Goal: Use online tool/utility: Use online tool/utility

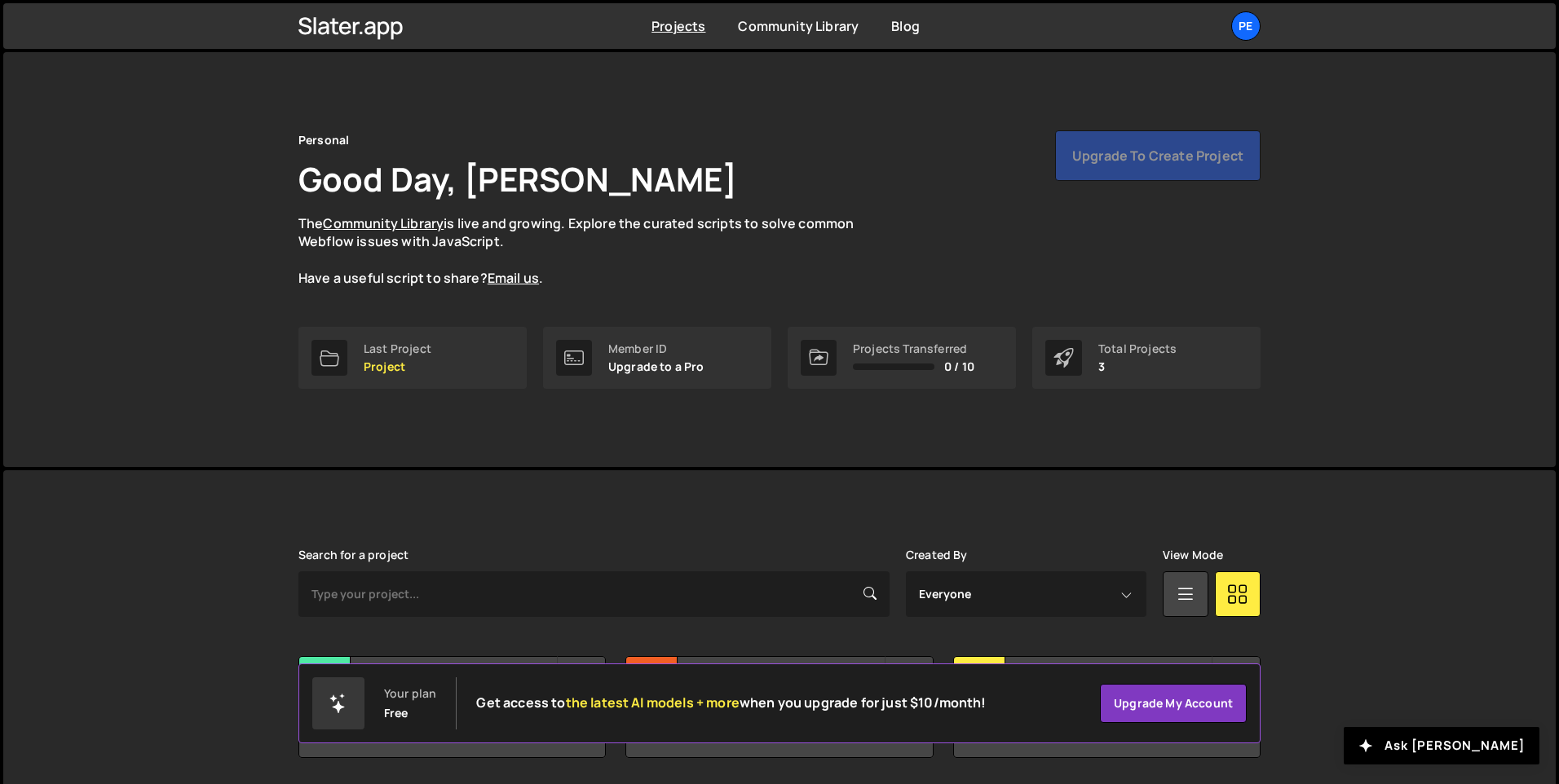
scroll to position [55, 0]
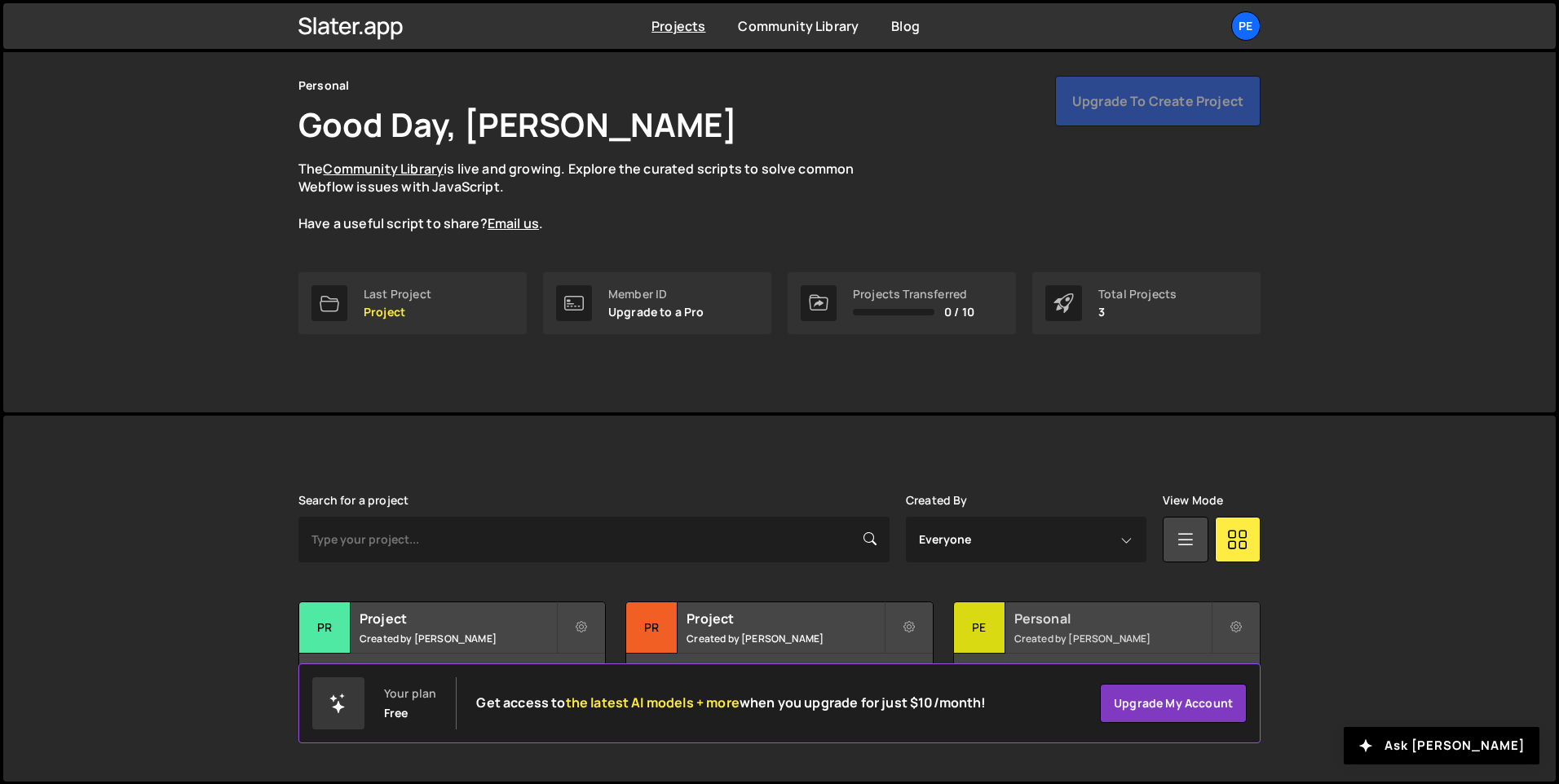
click at [977, 622] on div "Pe" at bounding box center [979, 628] width 51 height 51
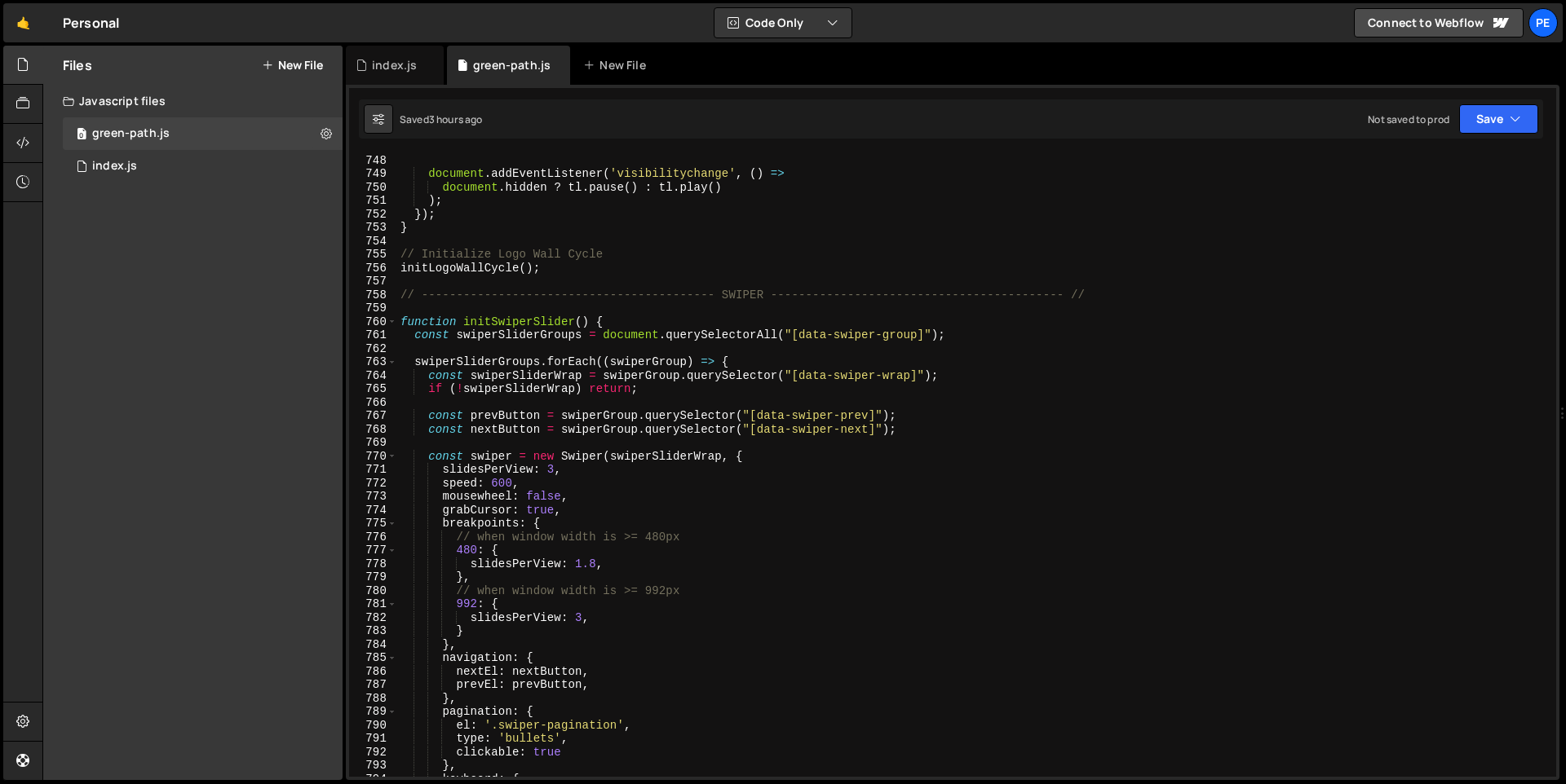
scroll to position [10057, 0]
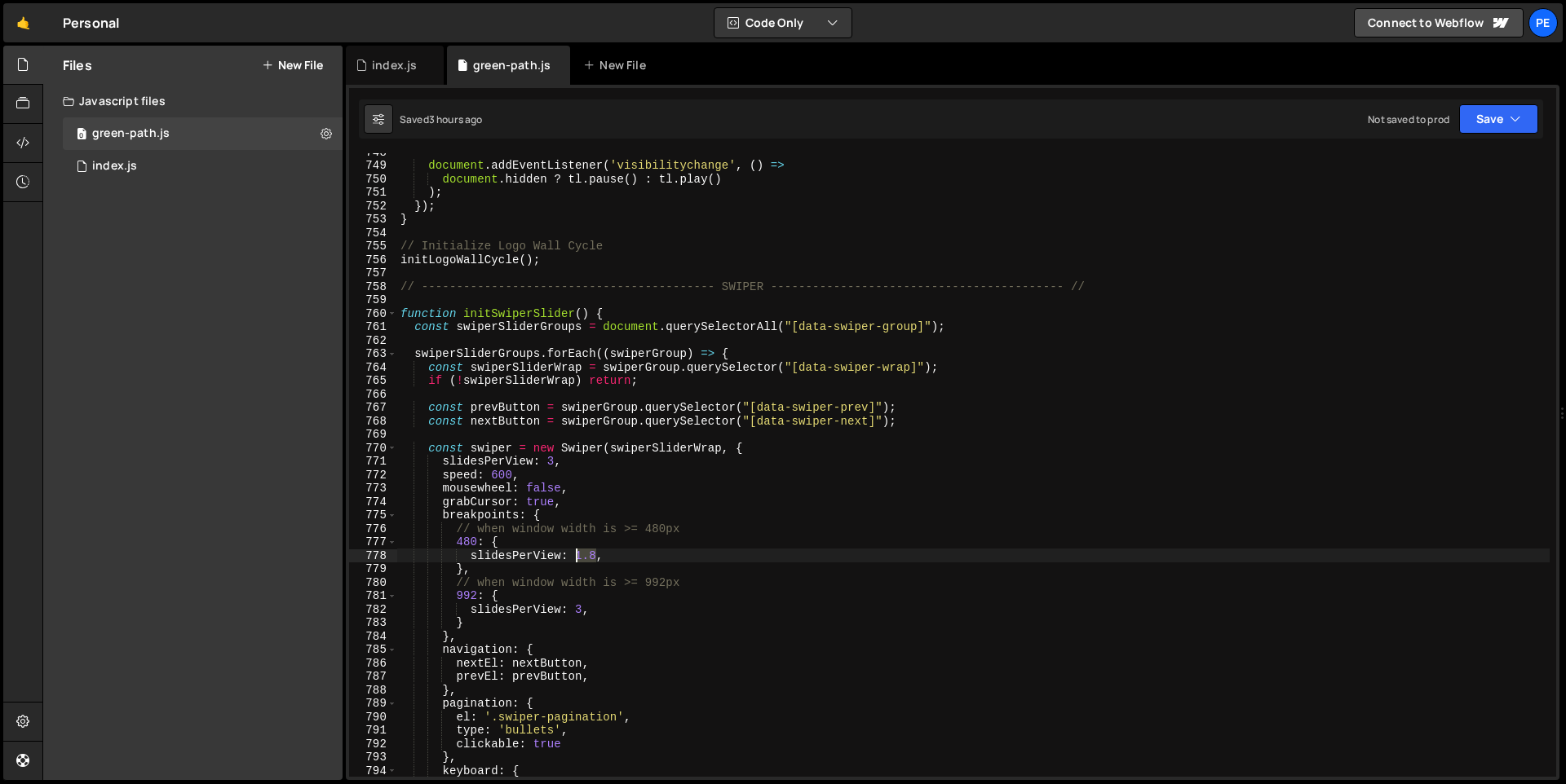
drag, startPoint x: 597, startPoint y: 559, endPoint x: 575, endPoint y: 558, distance: 22.0
click at [575, 558] on div "document . addEventListener ( 'visibilitychange' , ( ) => document . hidden ? t…" at bounding box center [973, 470] width 1152 height 650
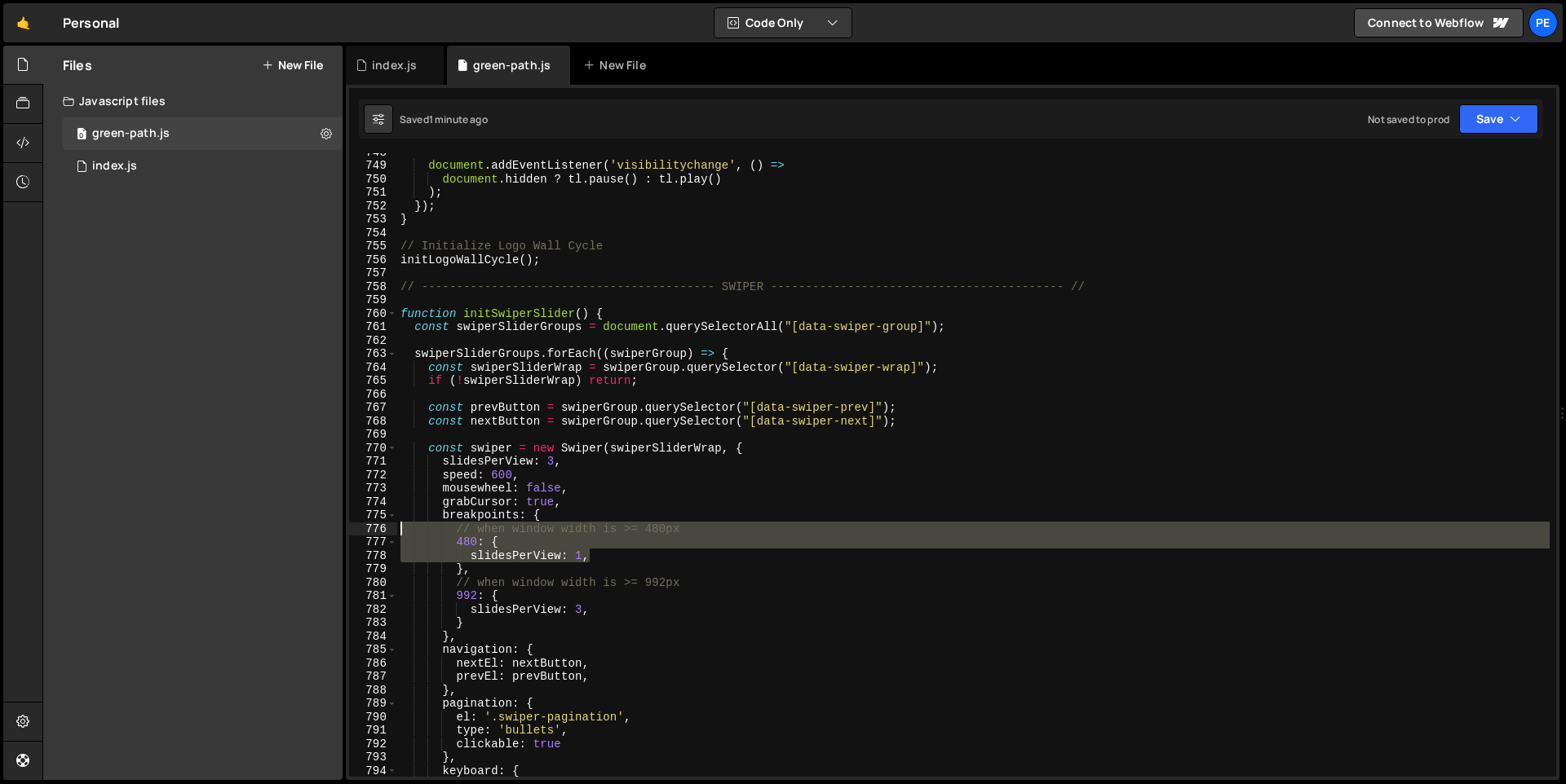
drag, startPoint x: 607, startPoint y: 554, endPoint x: 397, endPoint y: 533, distance: 211.0
click at [397, 533] on div "document . addEventListener ( 'visibilitychange' , ( ) => document . hidden ? t…" at bounding box center [973, 470] width 1152 height 650
click at [568, 516] on div "document . addEventListener ( 'visibilitychange' , ( ) => document . hidden ? t…" at bounding box center [973, 470] width 1152 height 650
type textarea "breakpoints: {"
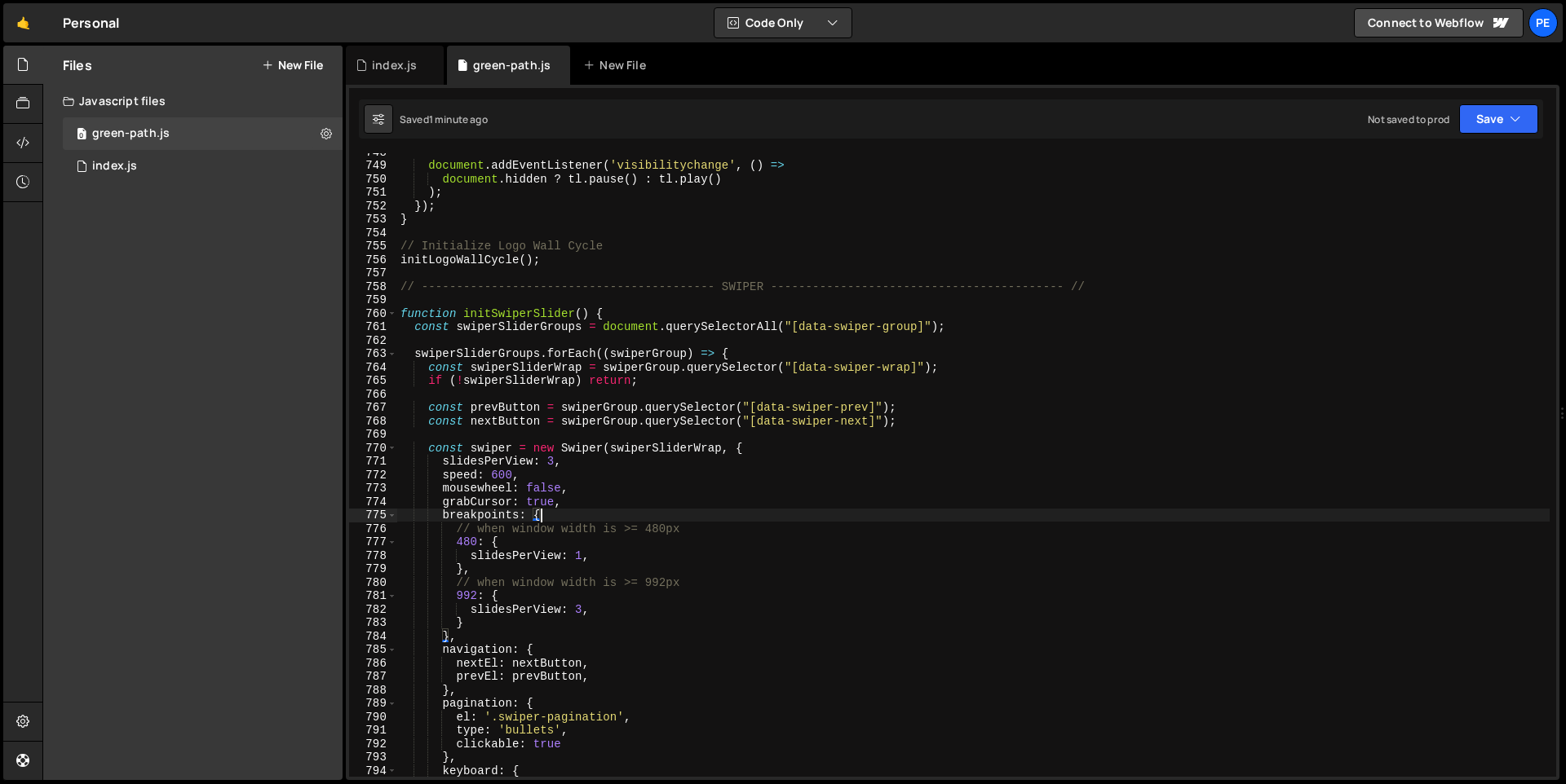
scroll to position [0, 3]
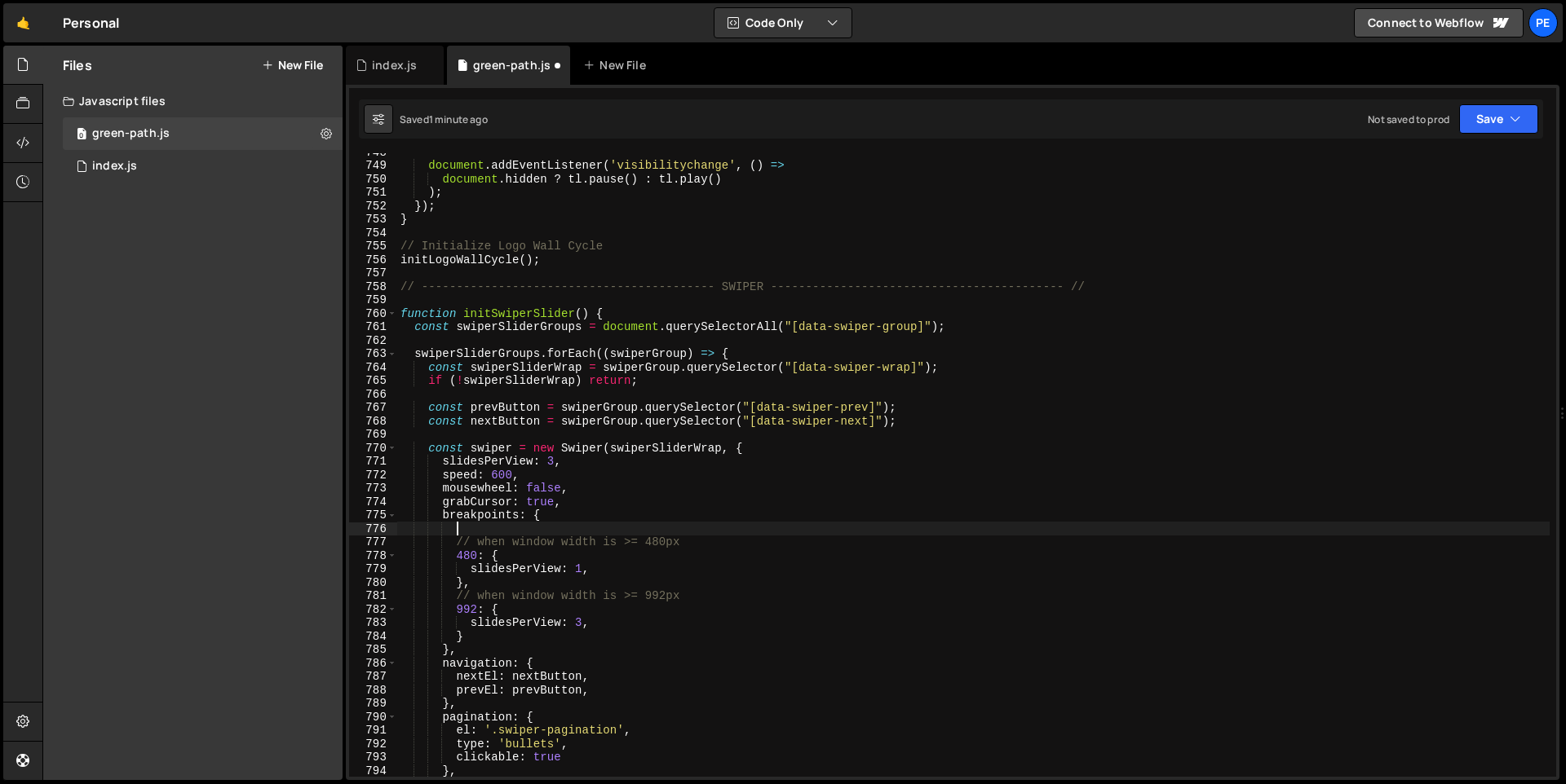
paste textarea "slidesPerView: 1,"
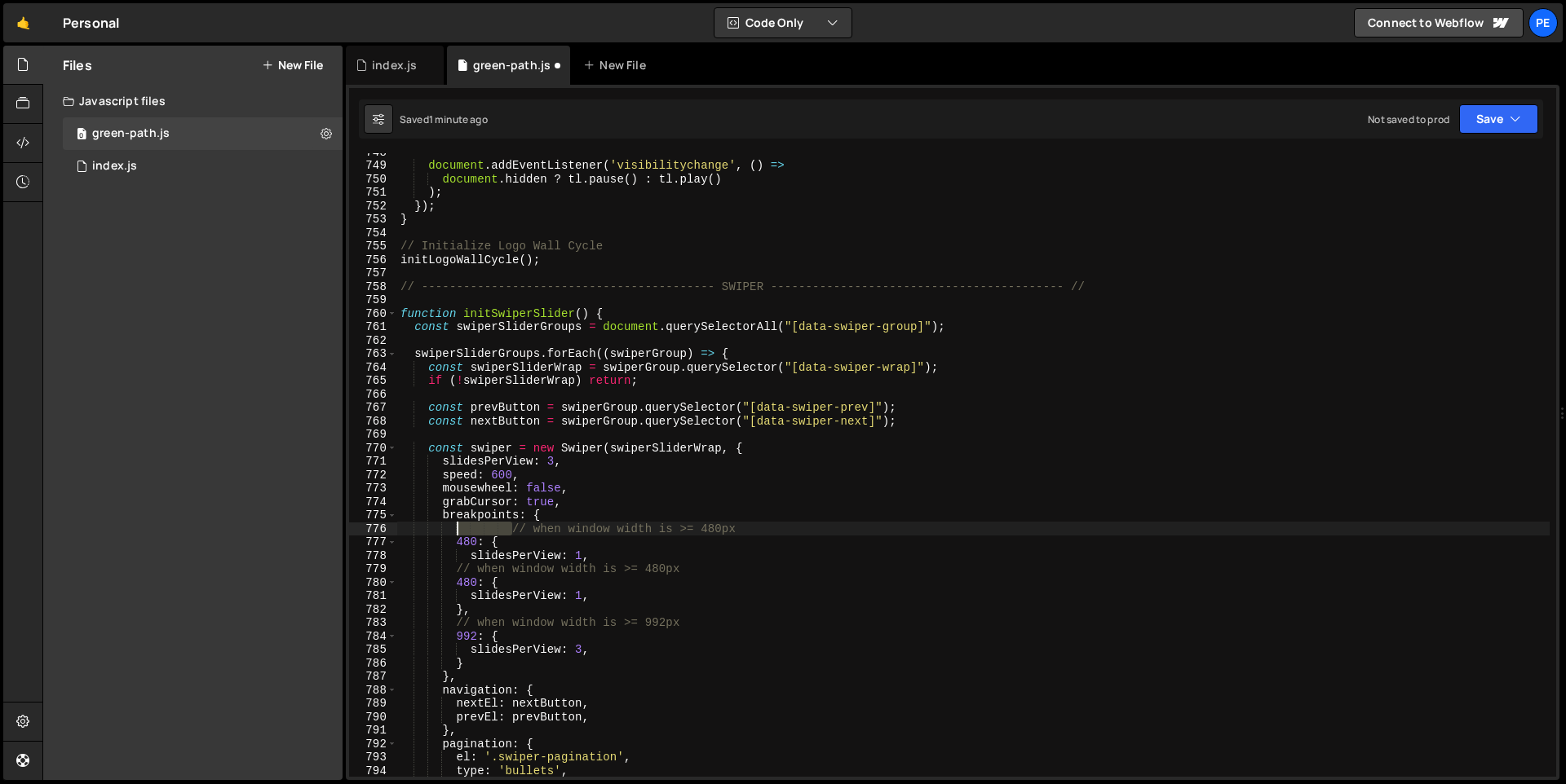
drag, startPoint x: 514, startPoint y: 529, endPoint x: 460, endPoint y: 530, distance: 54.0
click at [460, 530] on div "document . addEventListener ( 'visibilitychange' , ( ) => document . hidden ? t…" at bounding box center [973, 470] width 1152 height 650
drag, startPoint x: 660, startPoint y: 529, endPoint x: 647, endPoint y: 533, distance: 13.6
click at [647, 533] on div "document . addEventListener ( 'visibilitychange' , ( ) => document . hidden ? t…" at bounding box center [973, 470] width 1152 height 650
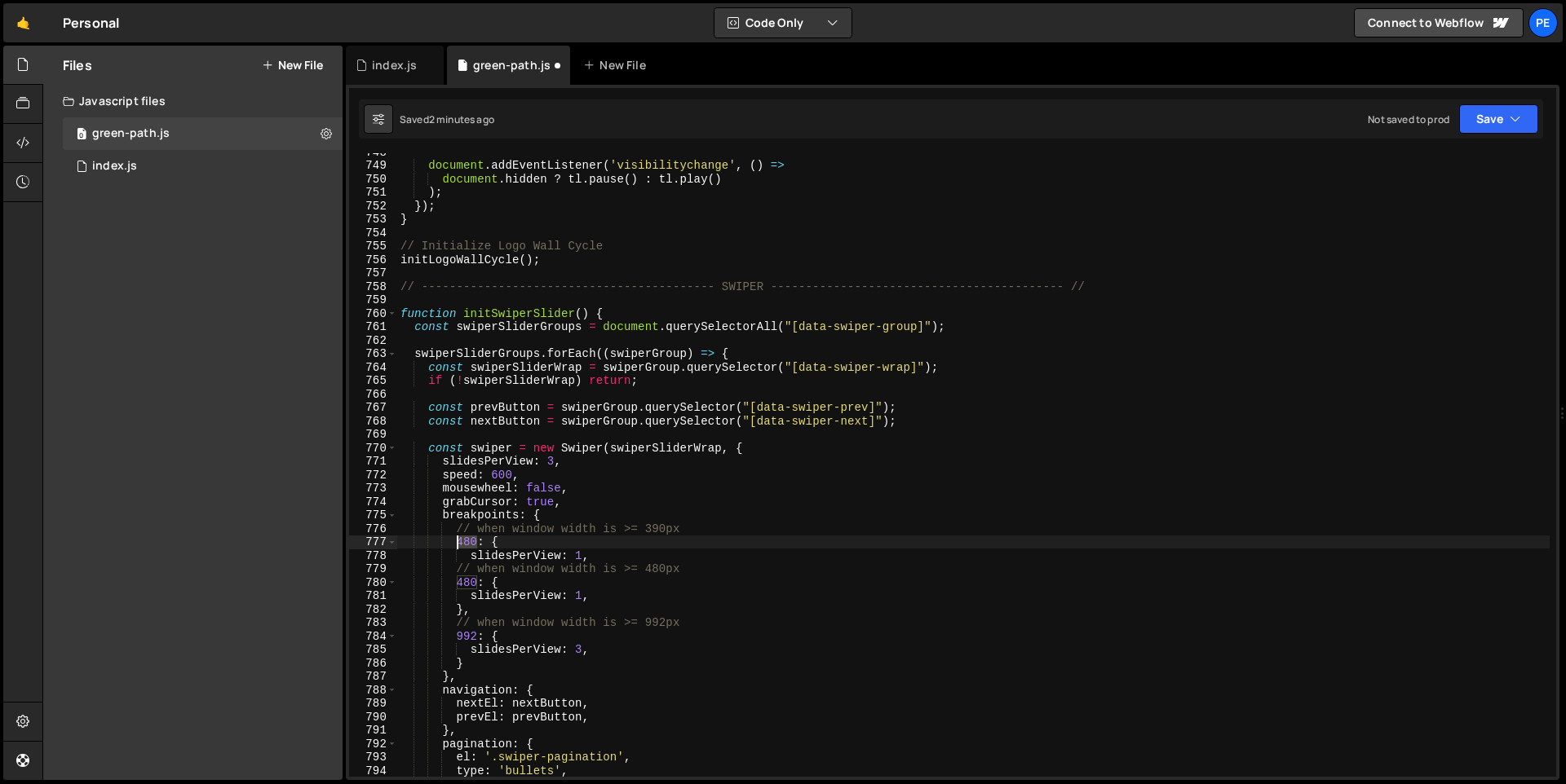
drag, startPoint x: 478, startPoint y: 543, endPoint x: 457, endPoint y: 543, distance: 21.0
click at [457, 543] on div "document . addEventListener ( 'visibilitychange' , ( ) => document . hidden ? t…" at bounding box center [973, 470] width 1152 height 650
click at [819, 618] on div "document . addEventListener ( 'visibilitychange' , ( ) => document . hidden ? t…" at bounding box center [973, 470] width 1152 height 650
click at [577, 555] on div "document . addEventListener ( 'visibilitychange' , ( ) => document . hidden ? t…" at bounding box center [973, 470] width 1152 height 650
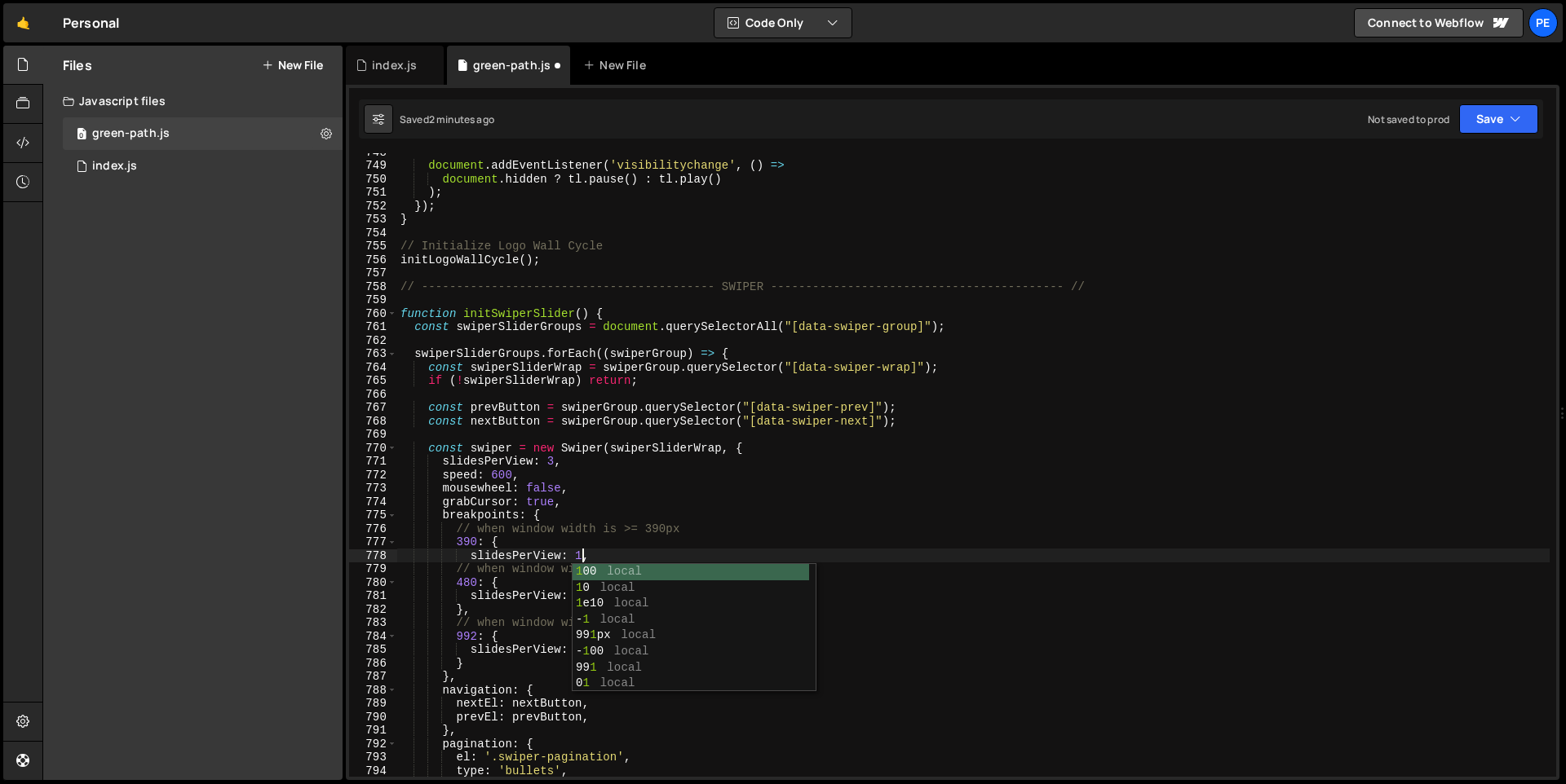
scroll to position [0, 13]
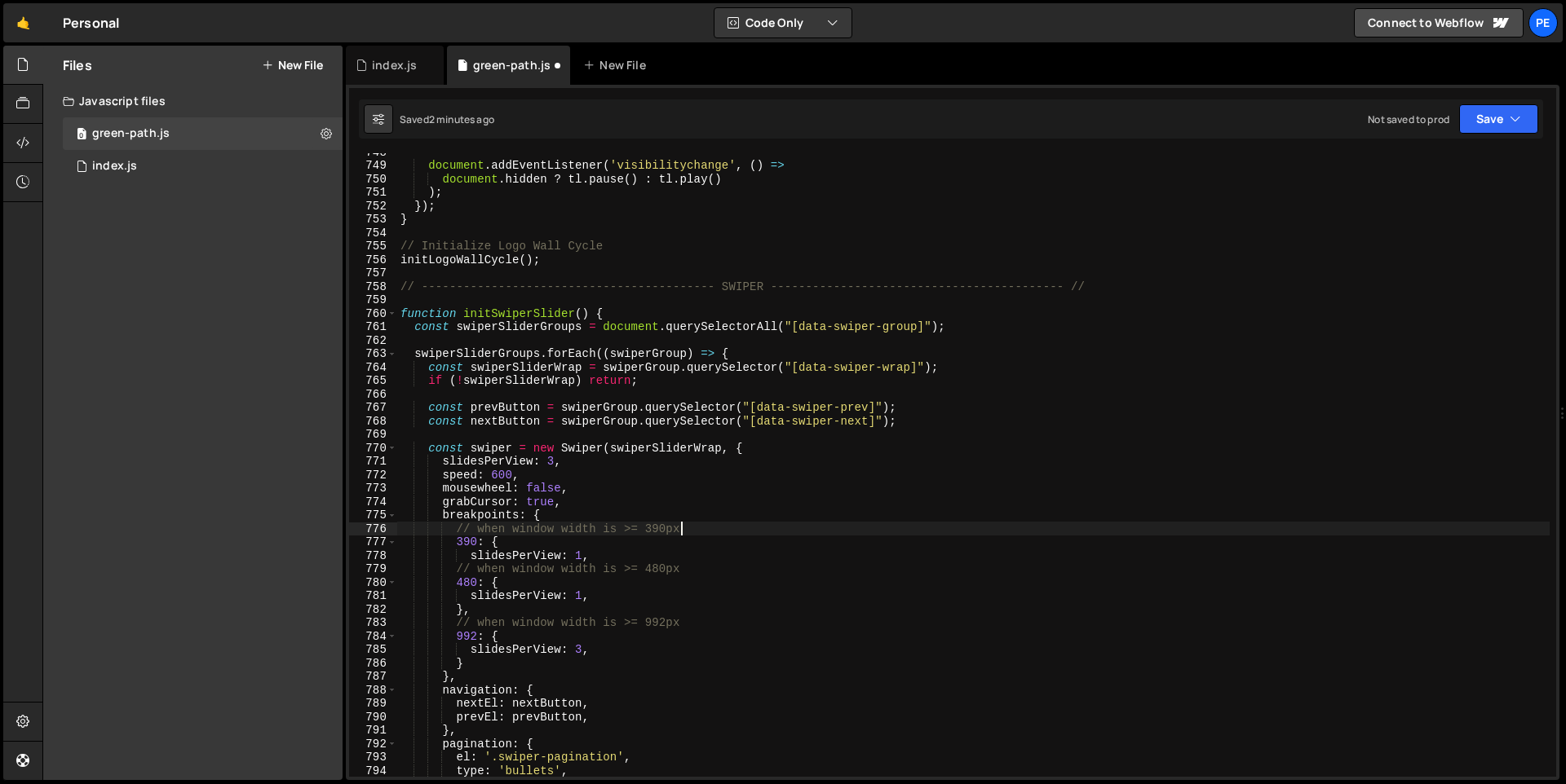
click at [910, 527] on div "document . addEventListener ( 'visibilitychange' , ( ) => document . hidden ? t…" at bounding box center [973, 470] width 1152 height 650
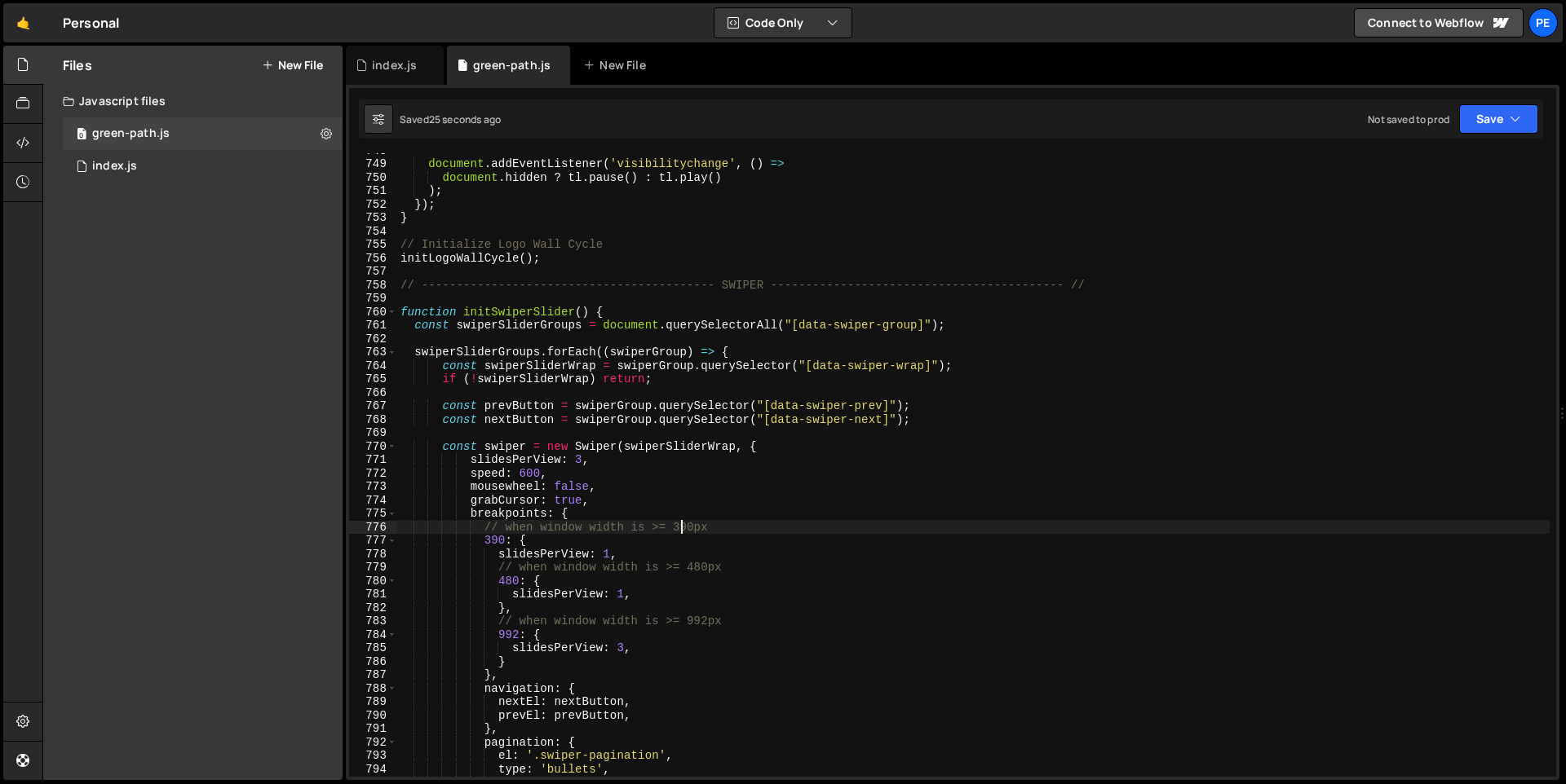
scroll to position [10073, 0]
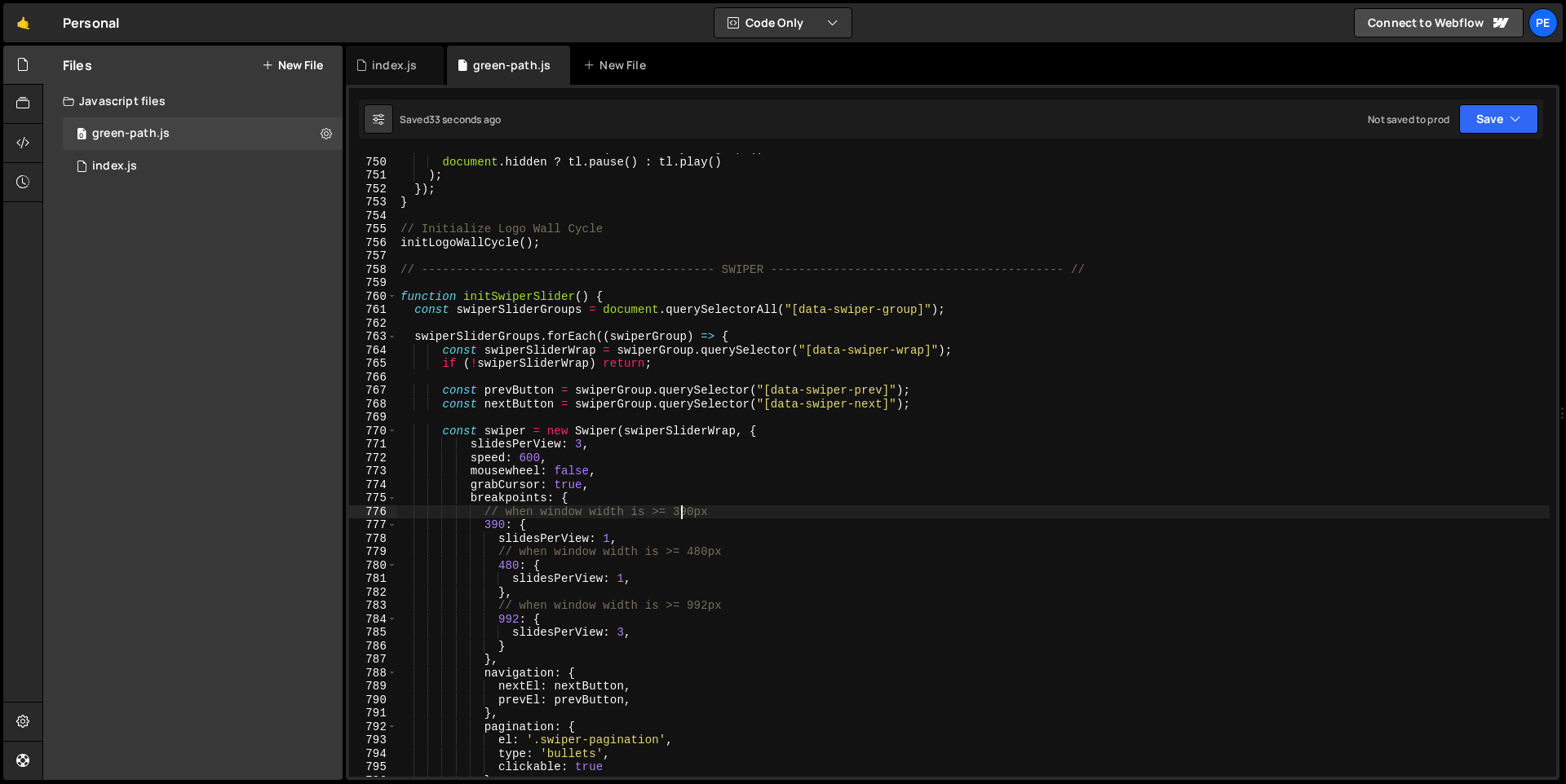
click at [673, 535] on div "document . addEventListener ( 'visibilitychange' , ( ) => document . hidden ? t…" at bounding box center [973, 467] width 1152 height 650
click at [651, 554] on div "document . addEventListener ( 'visibilitychange' , ( ) => document . hidden ? t…" at bounding box center [973, 467] width 1152 height 650
click at [546, 524] on div "document . addEventListener ( 'visibilitychange' , ( ) => document . hidden ? t…" at bounding box center [973, 467] width 1152 height 650
click at [649, 537] on div "document . addEventListener ( 'visibilitychange' , ( ) => document . hidden ? t…" at bounding box center [973, 467] width 1152 height 650
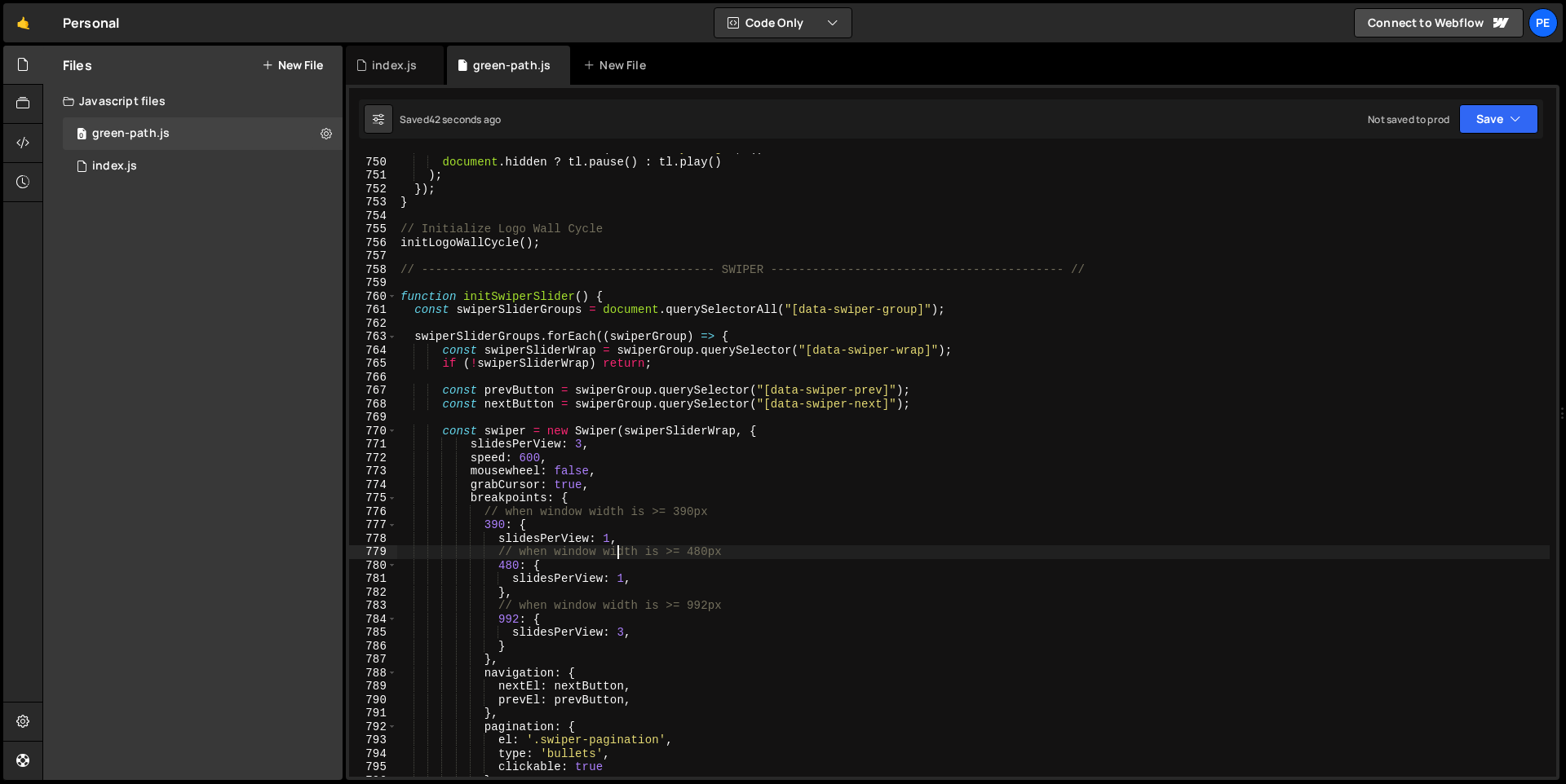
click at [614, 550] on div "document . addEventListener ( 'visibilitychange' , ( ) => document . hidden ? t…" at bounding box center [973, 467] width 1152 height 650
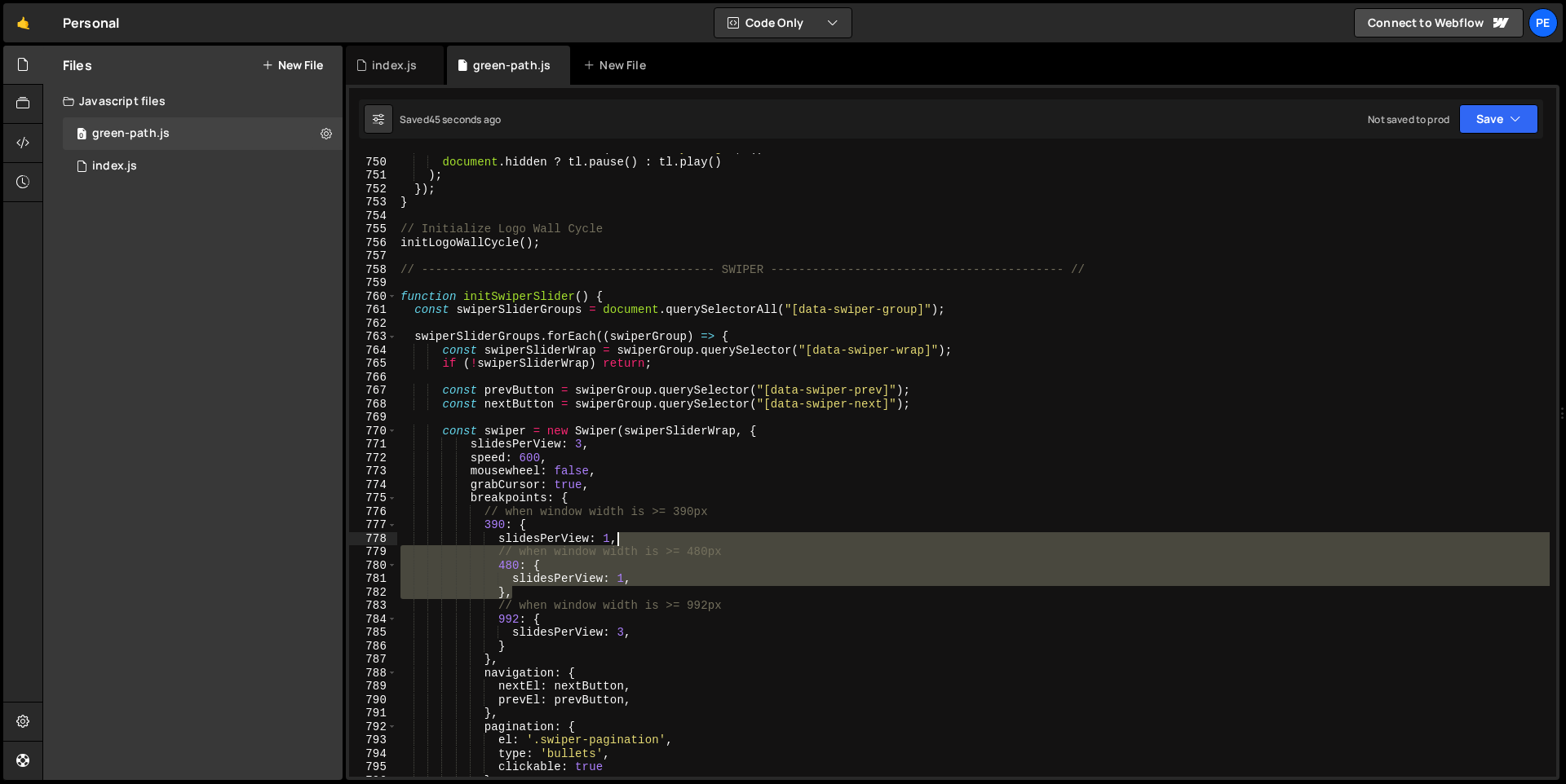
drag, startPoint x: 525, startPoint y: 592, endPoint x: 620, endPoint y: 542, distance: 107.4
click at [620, 542] on div "document . addEventListener ( 'visibilitychange' , ( ) => document . hidden ? t…" at bounding box center [973, 467] width 1152 height 650
click at [636, 537] on div "document . addEventListener ( 'visibilitychange' , ( ) => document . hidden ? t…" at bounding box center [973, 467] width 1152 height 650
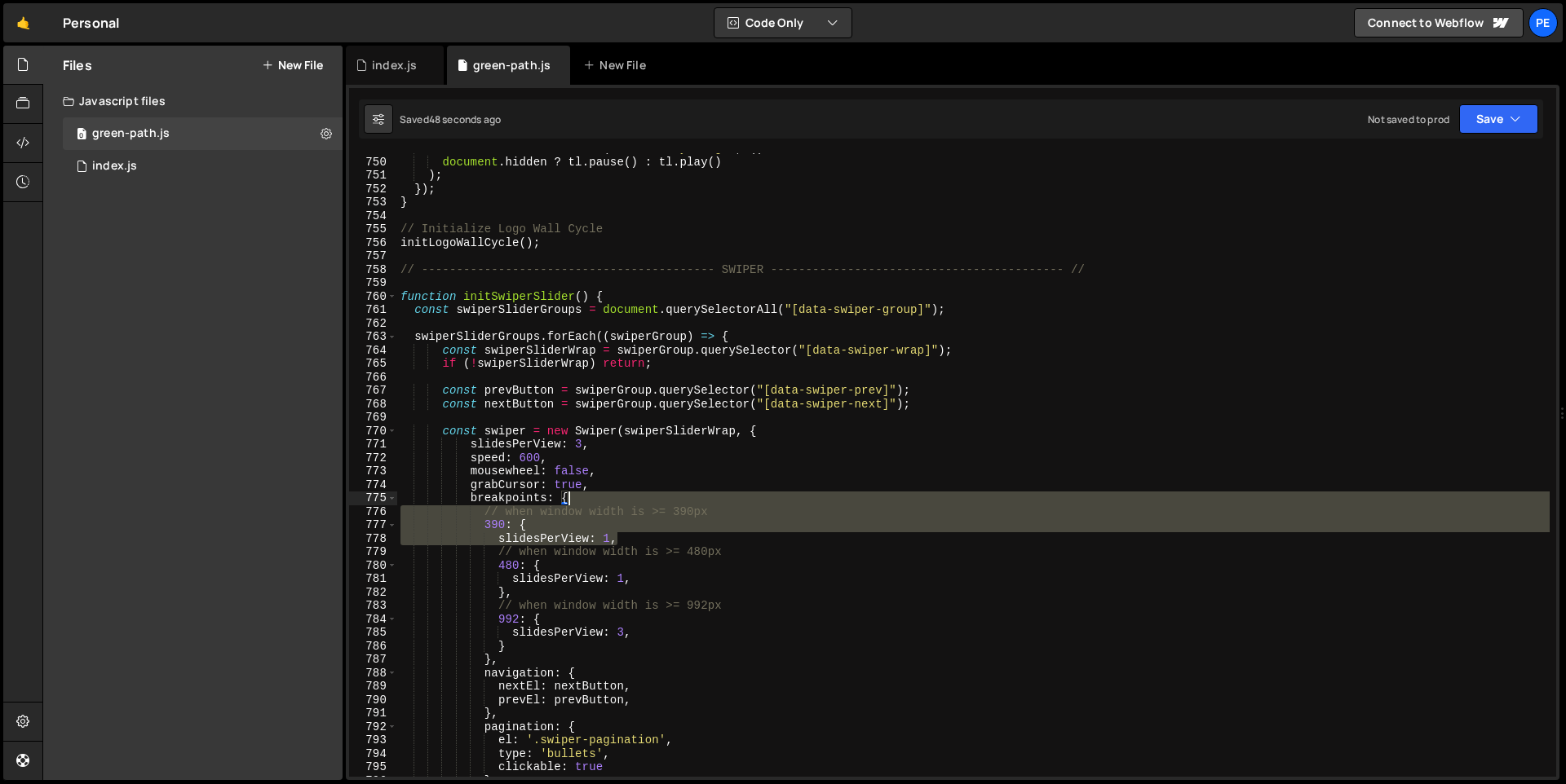
drag, startPoint x: 653, startPoint y: 537, endPoint x: 631, endPoint y: 500, distance: 43.0
click at [631, 500] on div "document . addEventListener ( 'visibilitychange' , ( ) => document . hidden ? t…" at bounding box center [973, 467] width 1152 height 650
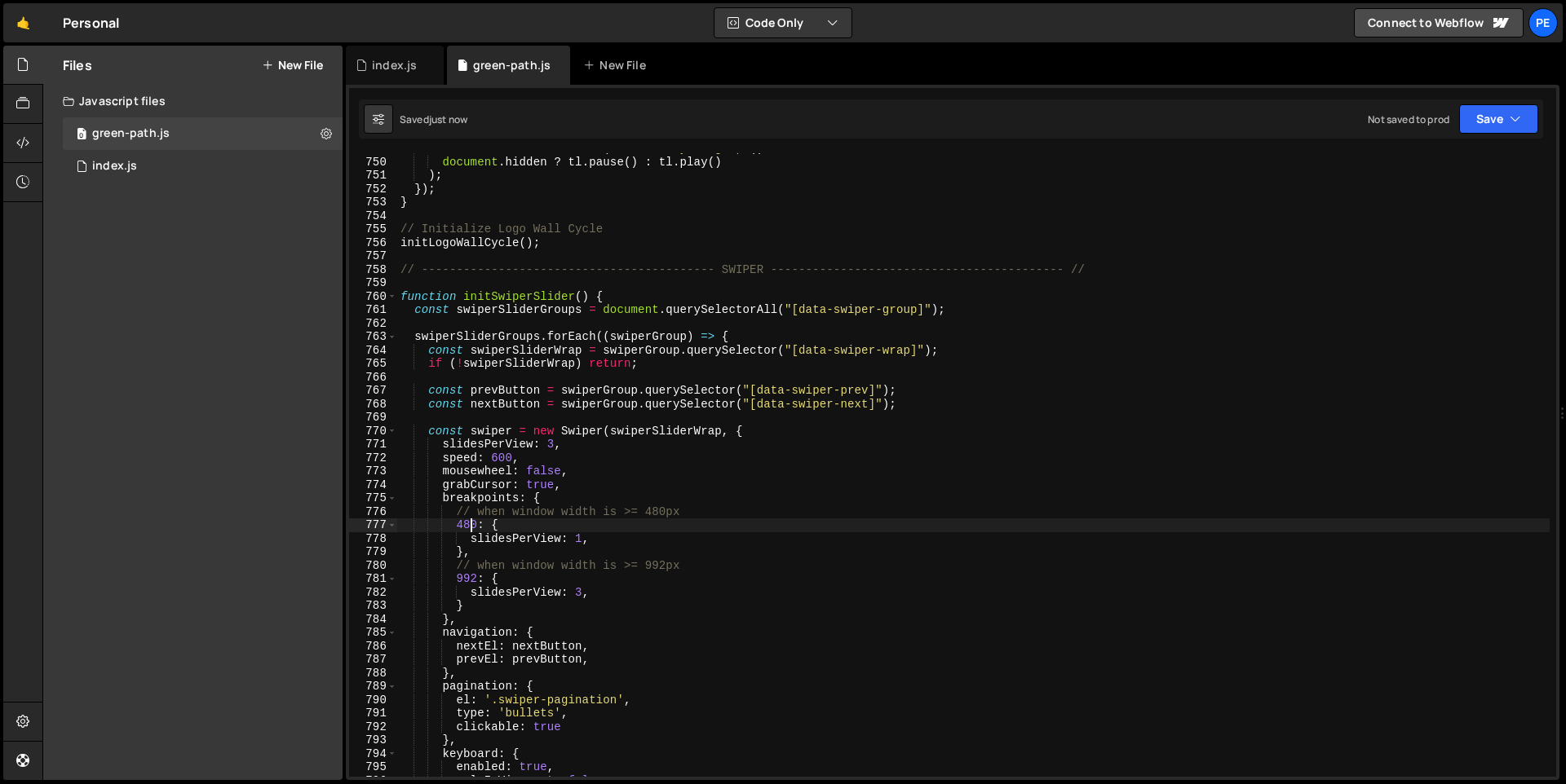
click at [470, 527] on div "document . addEventListener ( 'visibilitychange' , ( ) => document . hidden ? t…" at bounding box center [973, 467] width 1152 height 650
click at [458, 527] on div "document . addEventListener ( 'visibilitychange' , ( ) => document . hidden ? t…" at bounding box center [973, 467] width 1152 height 650
click at [647, 516] on div "document . addEventListener ( 'visibilitychange' , ( ) => document . hidden ? t…" at bounding box center [973, 467] width 1152 height 650
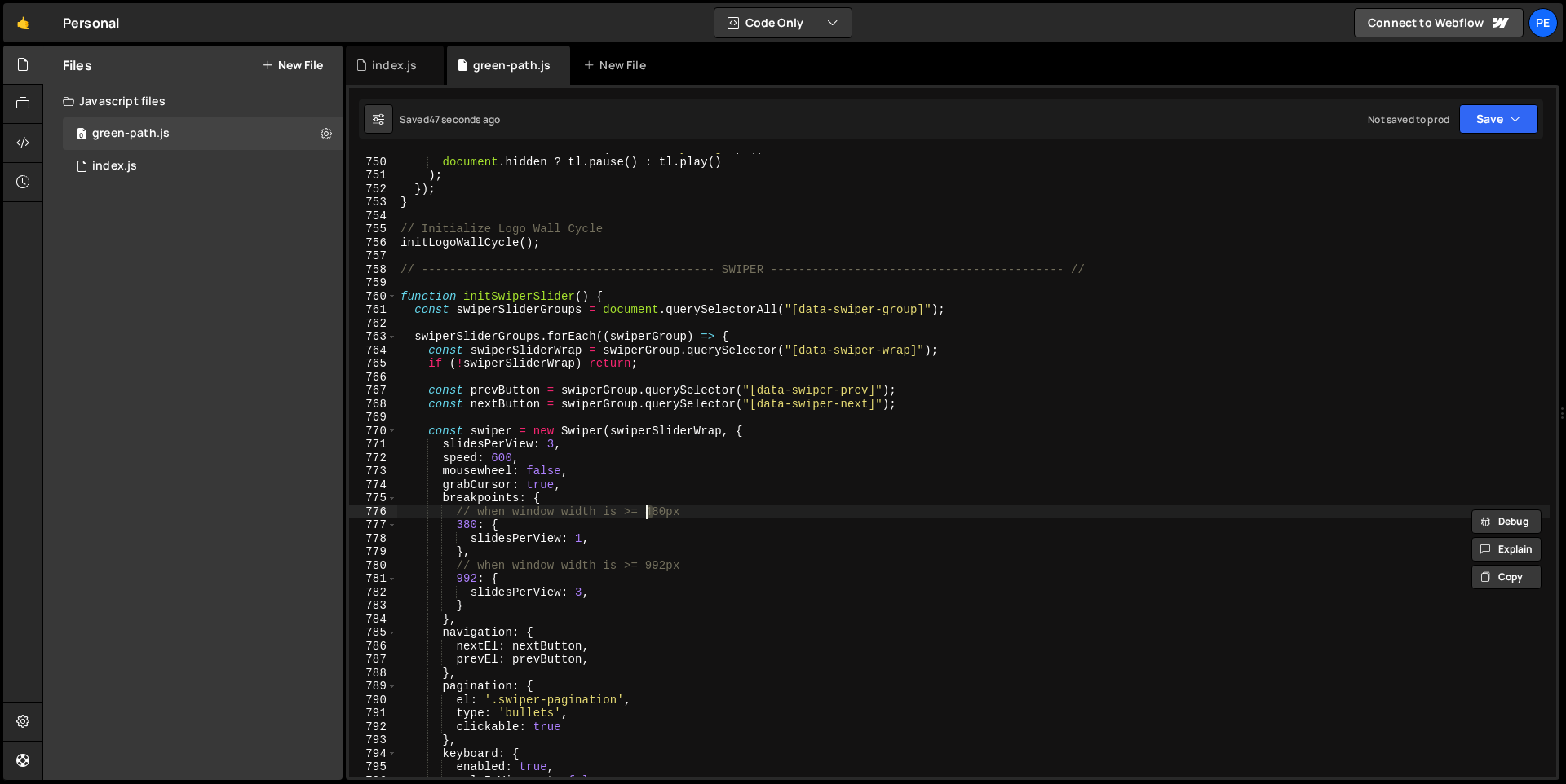
scroll to position [0, 17]
click at [548, 446] on div "document . addEventListener ( 'visibilitychange' , ( ) => document . hidden ? t…" at bounding box center [973, 467] width 1152 height 650
click at [962, 512] on div "document . addEventListener ( 'visibilitychange' , ( ) => document . hidden ? t…" at bounding box center [973, 467] width 1152 height 650
drag, startPoint x: 657, startPoint y: 511, endPoint x: 646, endPoint y: 513, distance: 11.2
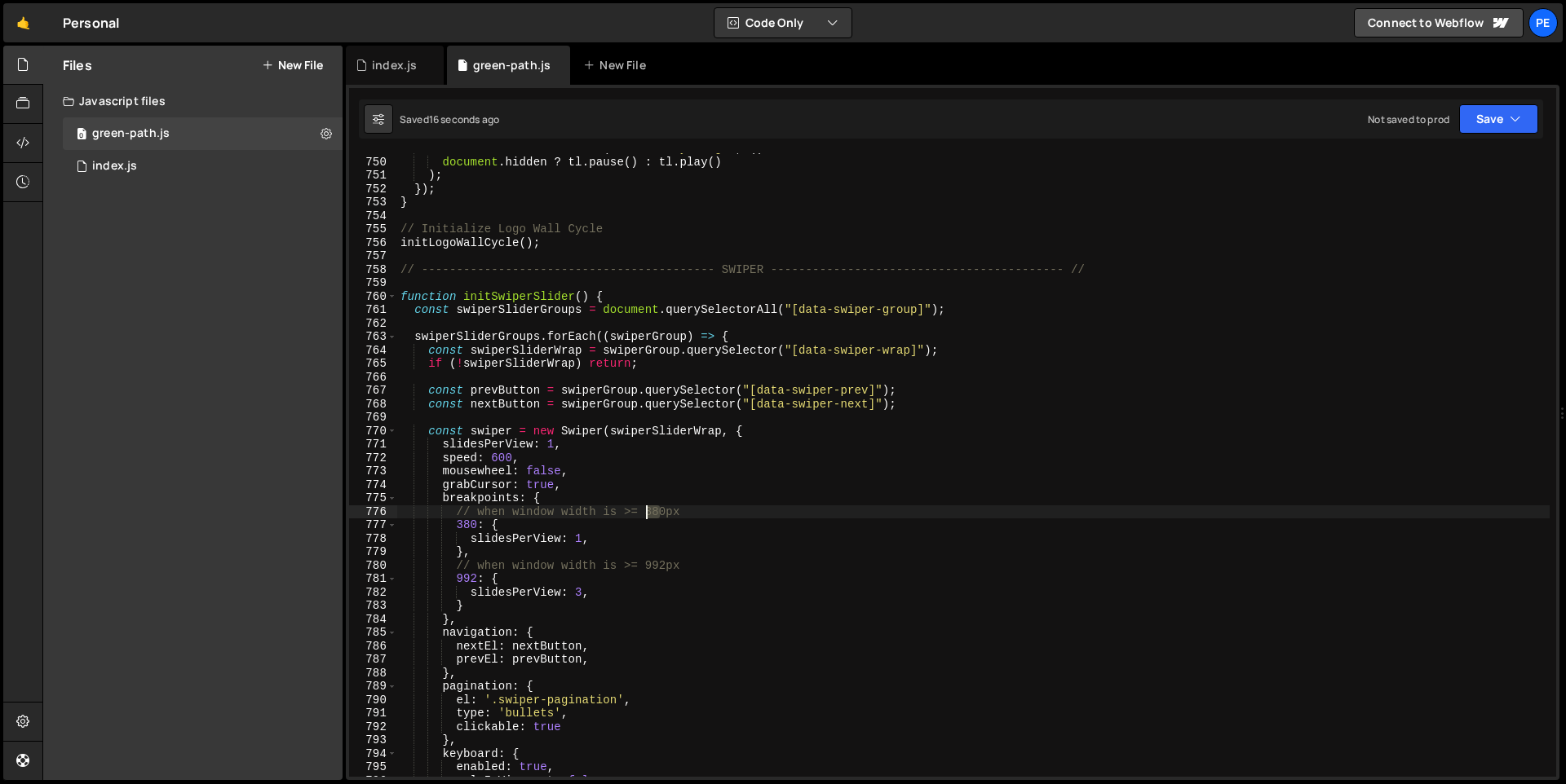
click at [646, 513] on div "document . addEventListener ( 'visibilitychange' , ( ) => document . hidden ? t…" at bounding box center [973, 467] width 1152 height 650
drag, startPoint x: 470, startPoint y: 527, endPoint x: 458, endPoint y: 527, distance: 12.0
click at [458, 527] on div "document . addEventListener ( 'visibilitychange' , ( ) => document . hidden ? t…" at bounding box center [973, 467] width 1152 height 650
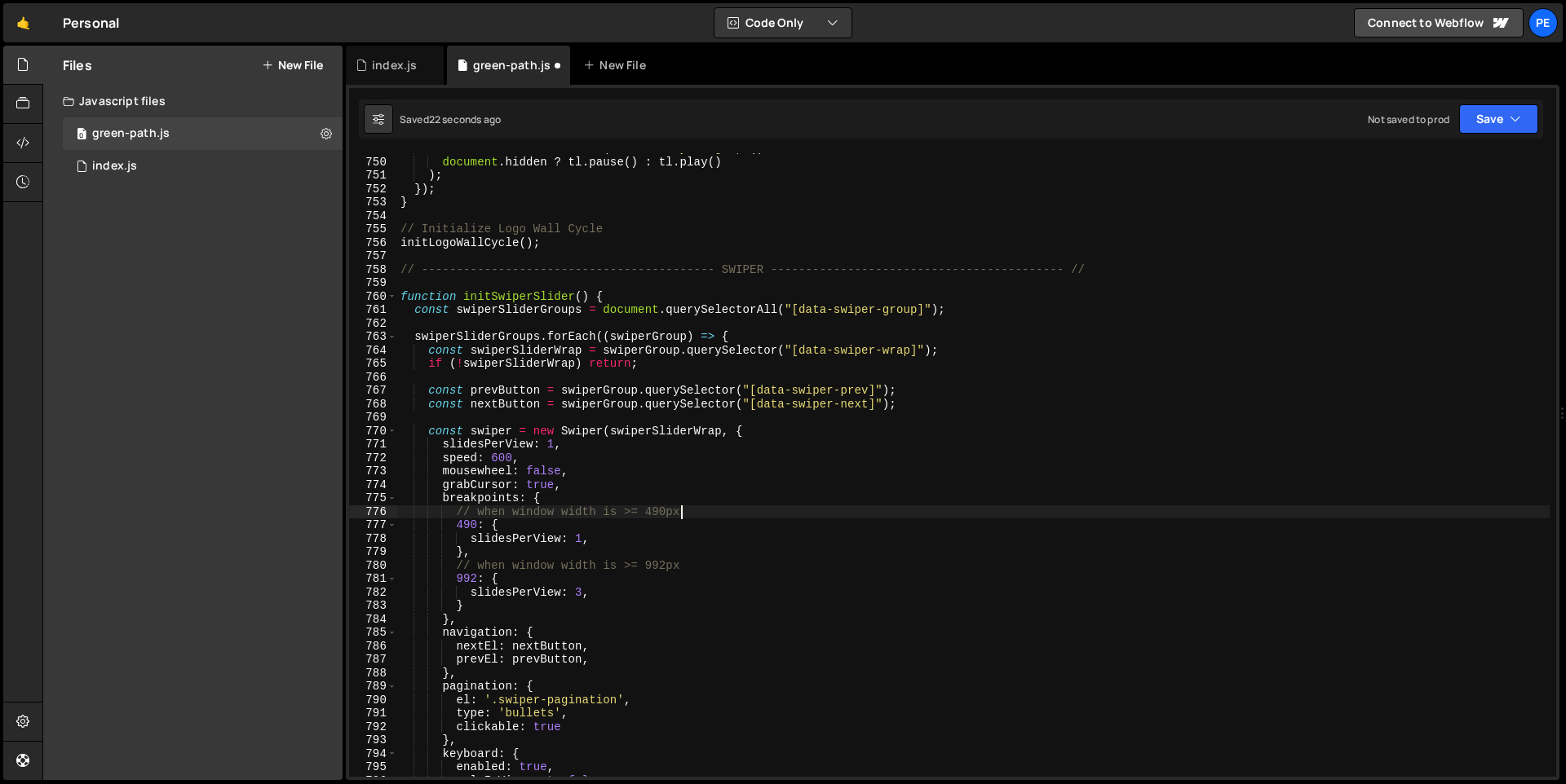
click at [912, 507] on div "document . addEventListener ( 'visibilitychange' , ( ) => document . hidden ? t…" at bounding box center [973, 467] width 1152 height 650
drag, startPoint x: 583, startPoint y: 542, endPoint x: 725, endPoint y: 499, distance: 148.4
click at [576, 542] on div "document . addEventListener ( 'visibilitychange' , ( ) => document . hidden ? t…" at bounding box center [973, 467] width 1152 height 650
click at [940, 528] on div "document . addEventListener ( 'visibilitychange' , ( ) => document . hidden ? t…" at bounding box center [973, 467] width 1152 height 650
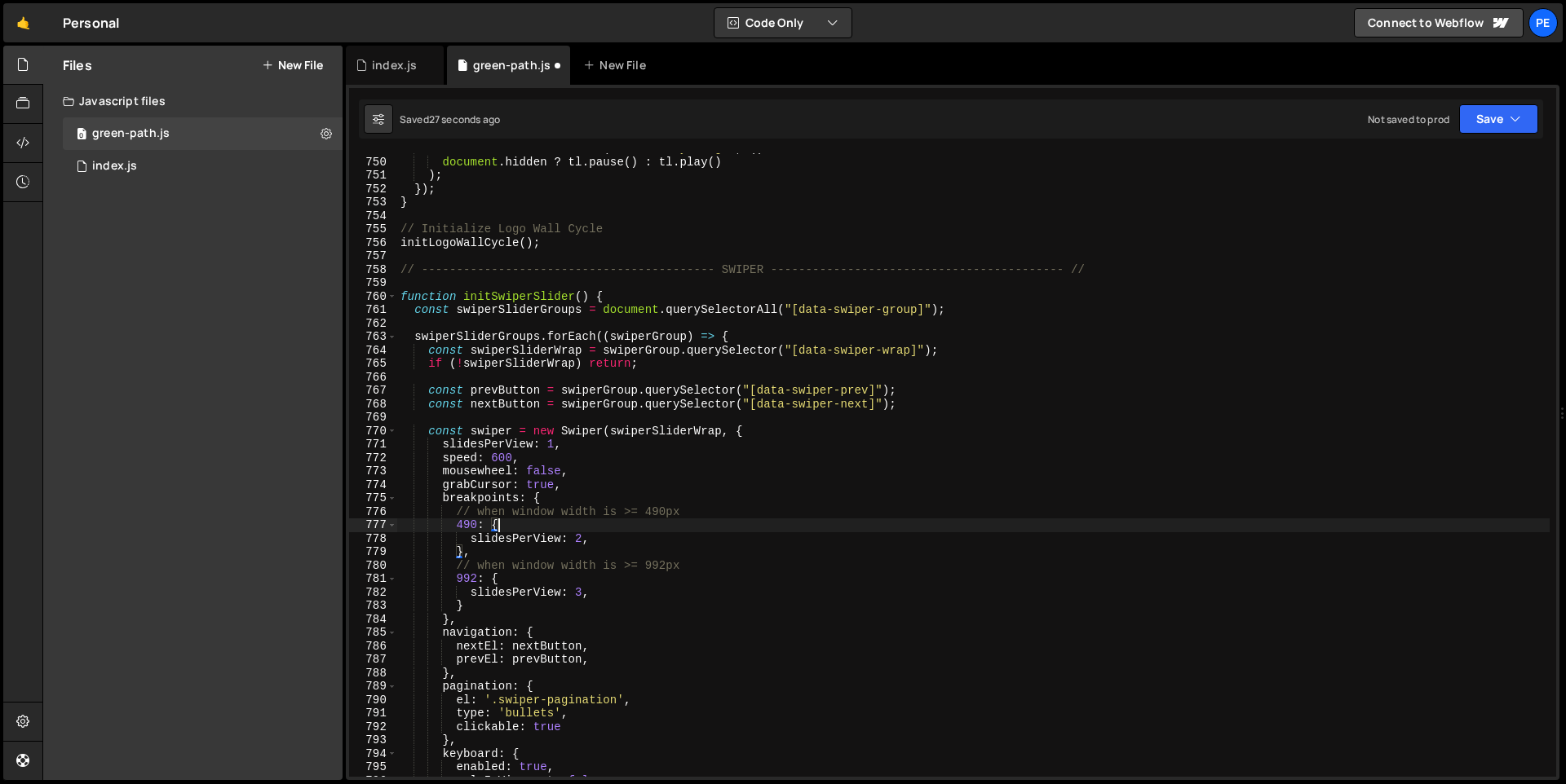
scroll to position [0, 6]
click at [602, 518] on div "document . addEventListener ( 'visibilitychange' , ( ) => document . hidden ? t…" at bounding box center [973, 467] width 1152 height 650
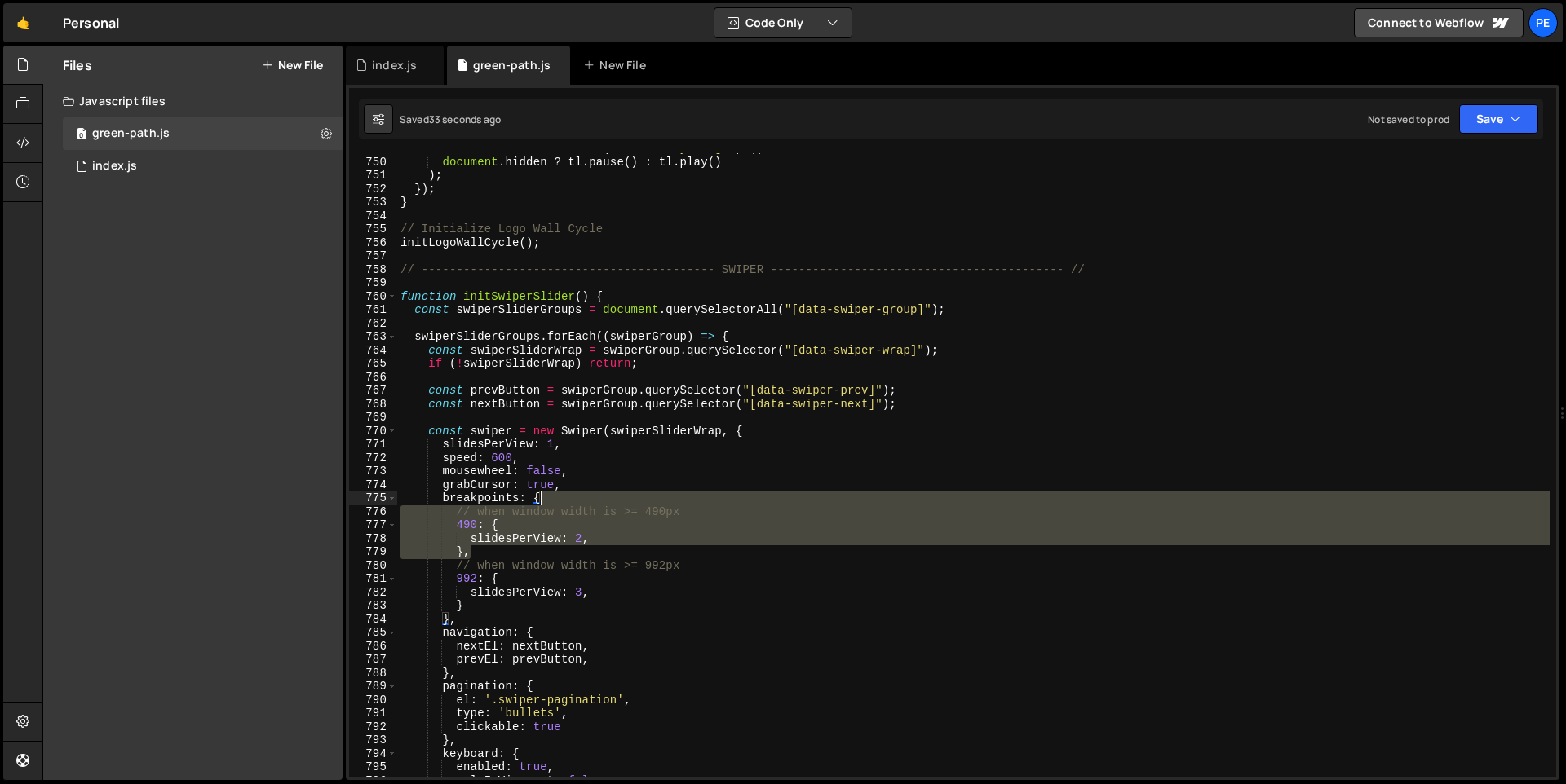
drag, startPoint x: 506, startPoint y: 552, endPoint x: 555, endPoint y: 503, distance: 69.3
click at [555, 503] on div "document . addEventListener ( 'visibilitychange' , ( ) => document . hidden ? t…" at bounding box center [973, 467] width 1152 height 650
type textarea "breakpoints: {"
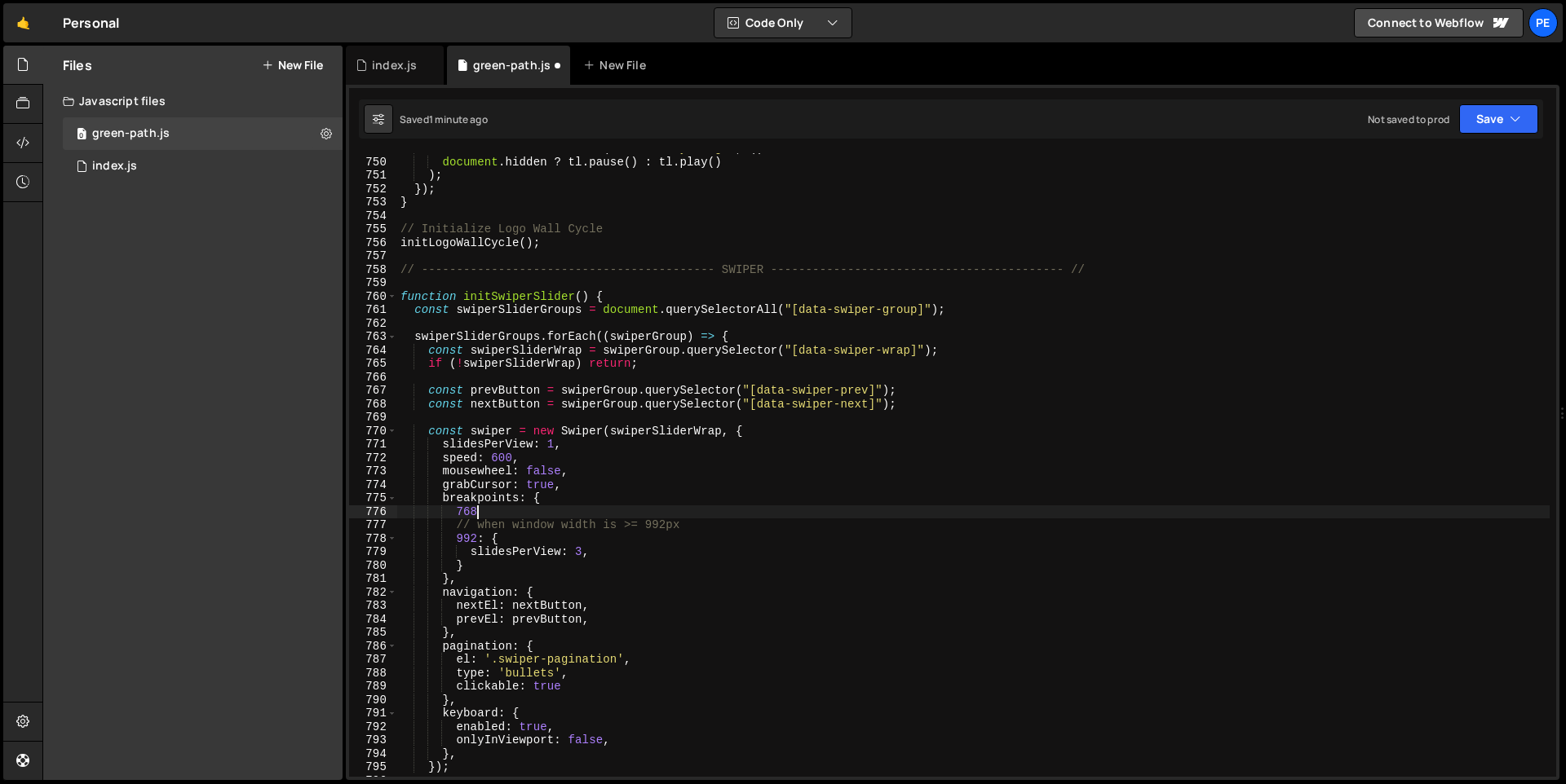
scroll to position [0, 4]
type textarea "768: {}"
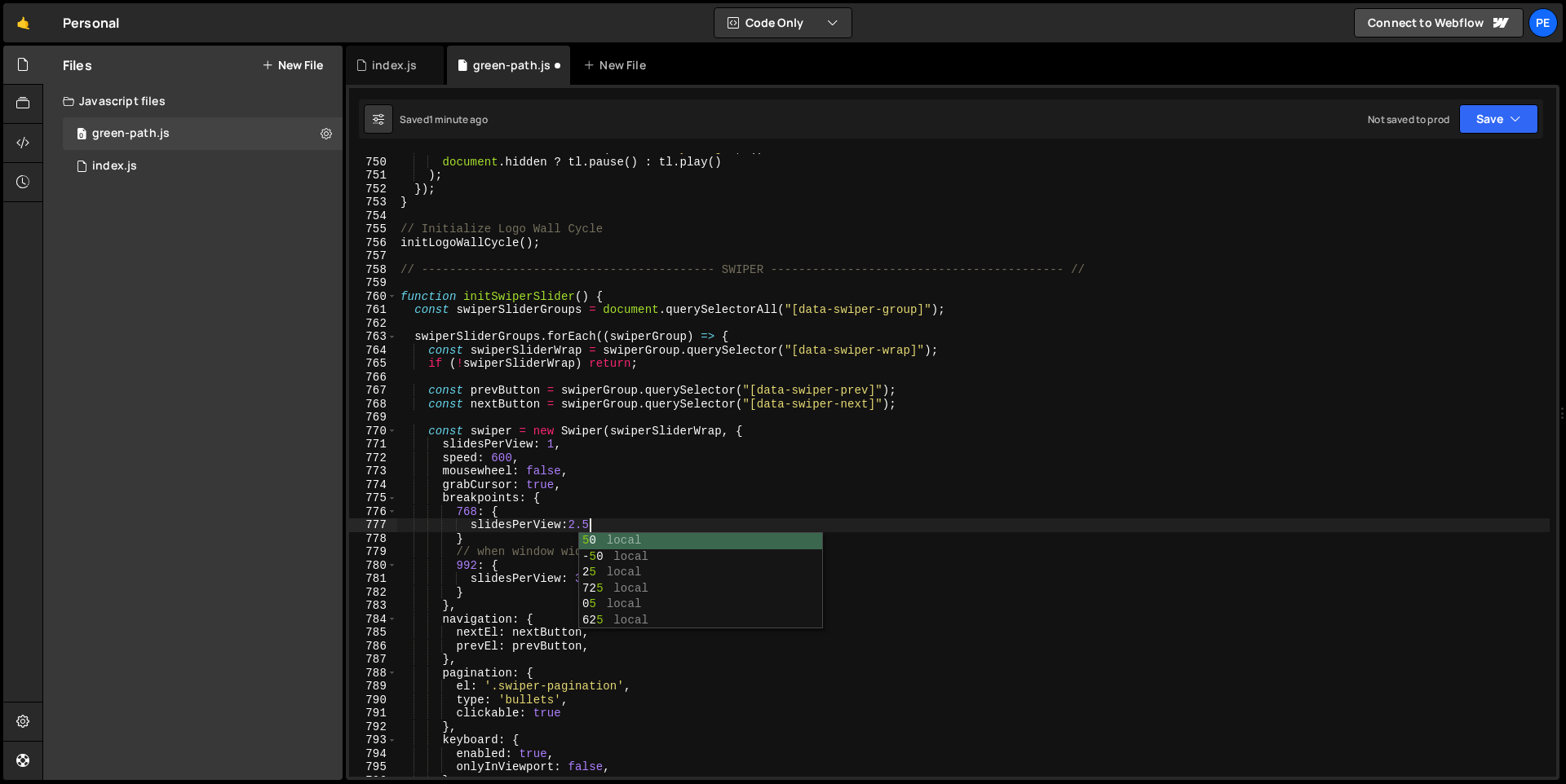
scroll to position [0, 13]
click at [633, 497] on div "document . addEventListener ( 'visibilitychange' , ( ) => document . hidden ? t…" at bounding box center [973, 467] width 1152 height 650
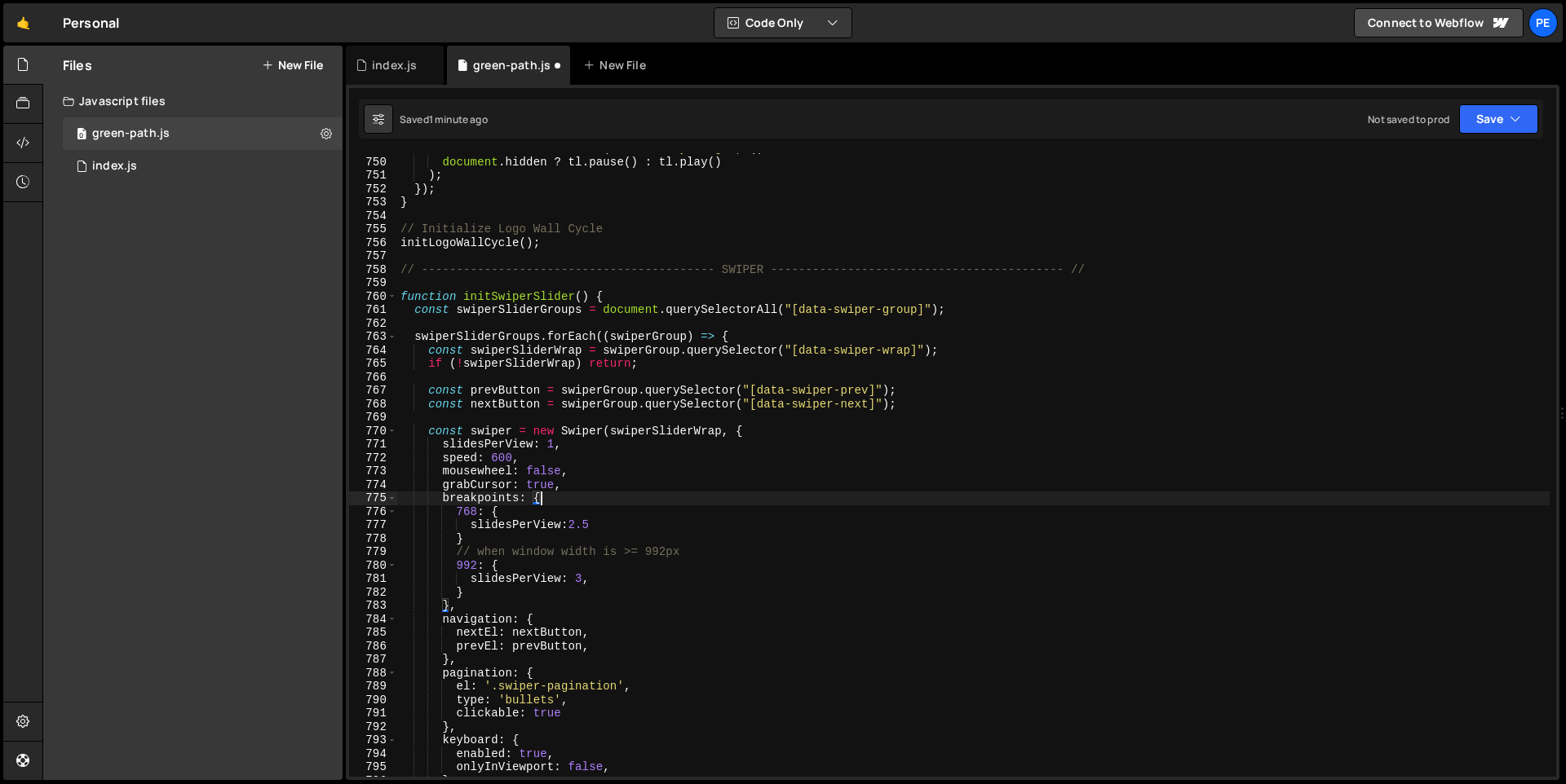
scroll to position [0, 9]
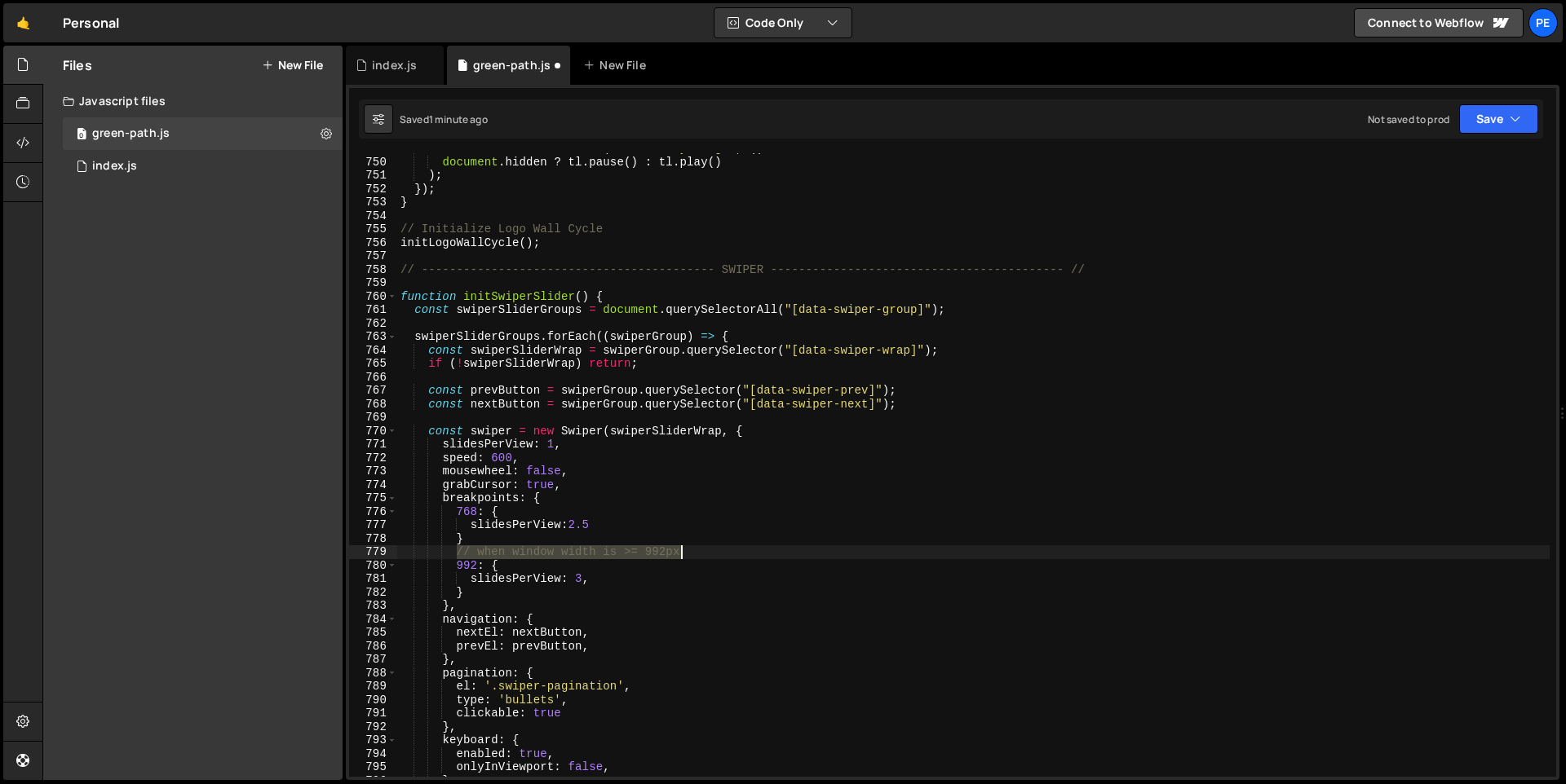
drag, startPoint x: 459, startPoint y: 551, endPoint x: 685, endPoint y: 554, distance: 226.0
click at [685, 554] on div "document . addEventListener ( 'visibilitychange' , ( ) => document . hidden ? t…" at bounding box center [973, 467] width 1152 height 650
click at [563, 499] on div "document . addEventListener ( 'visibilitychange' , ( ) => document . hidden ? t…" at bounding box center [973, 467] width 1152 height 650
type textarea "breakpoints: {"
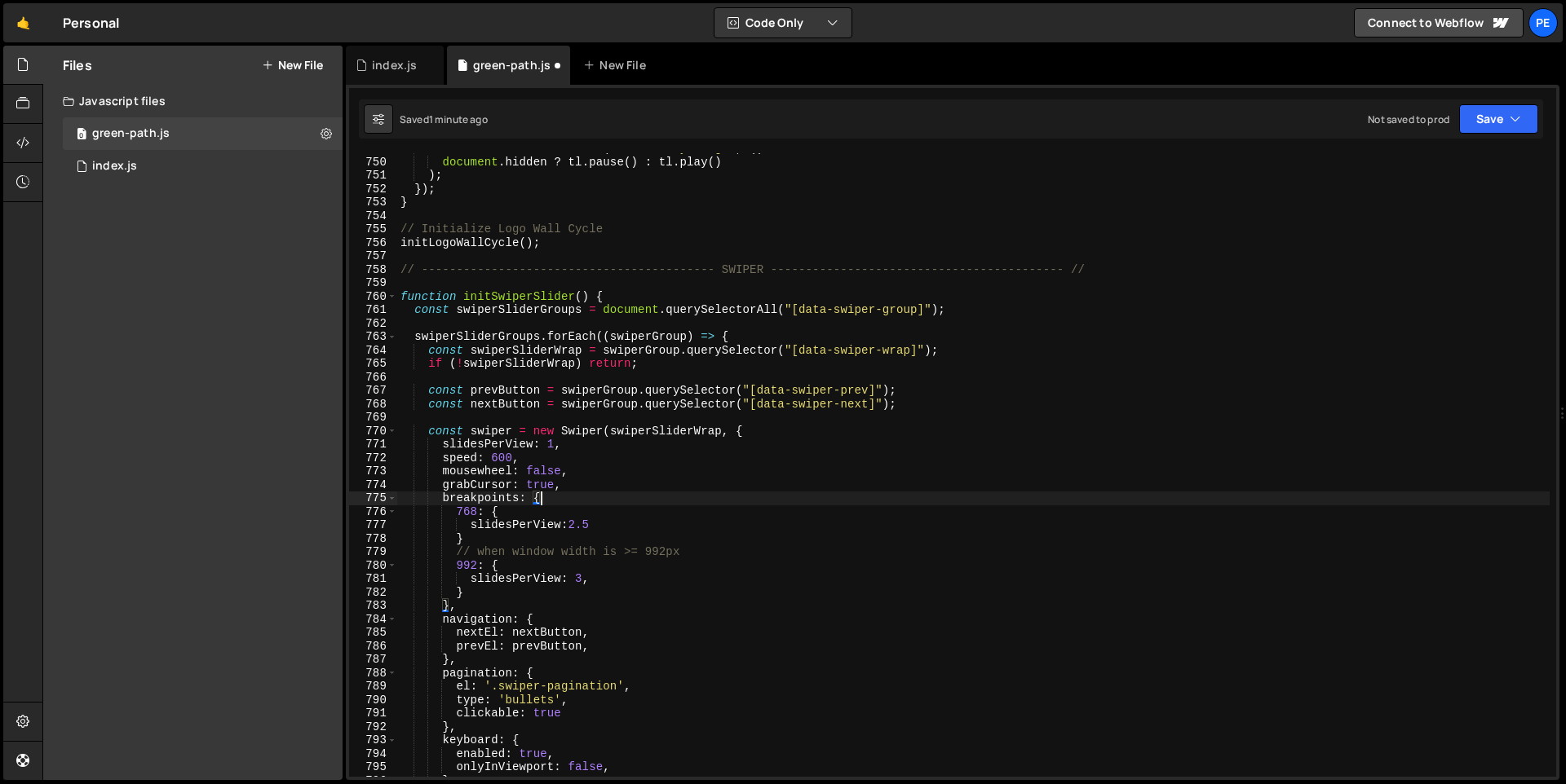
scroll to position [0, 3]
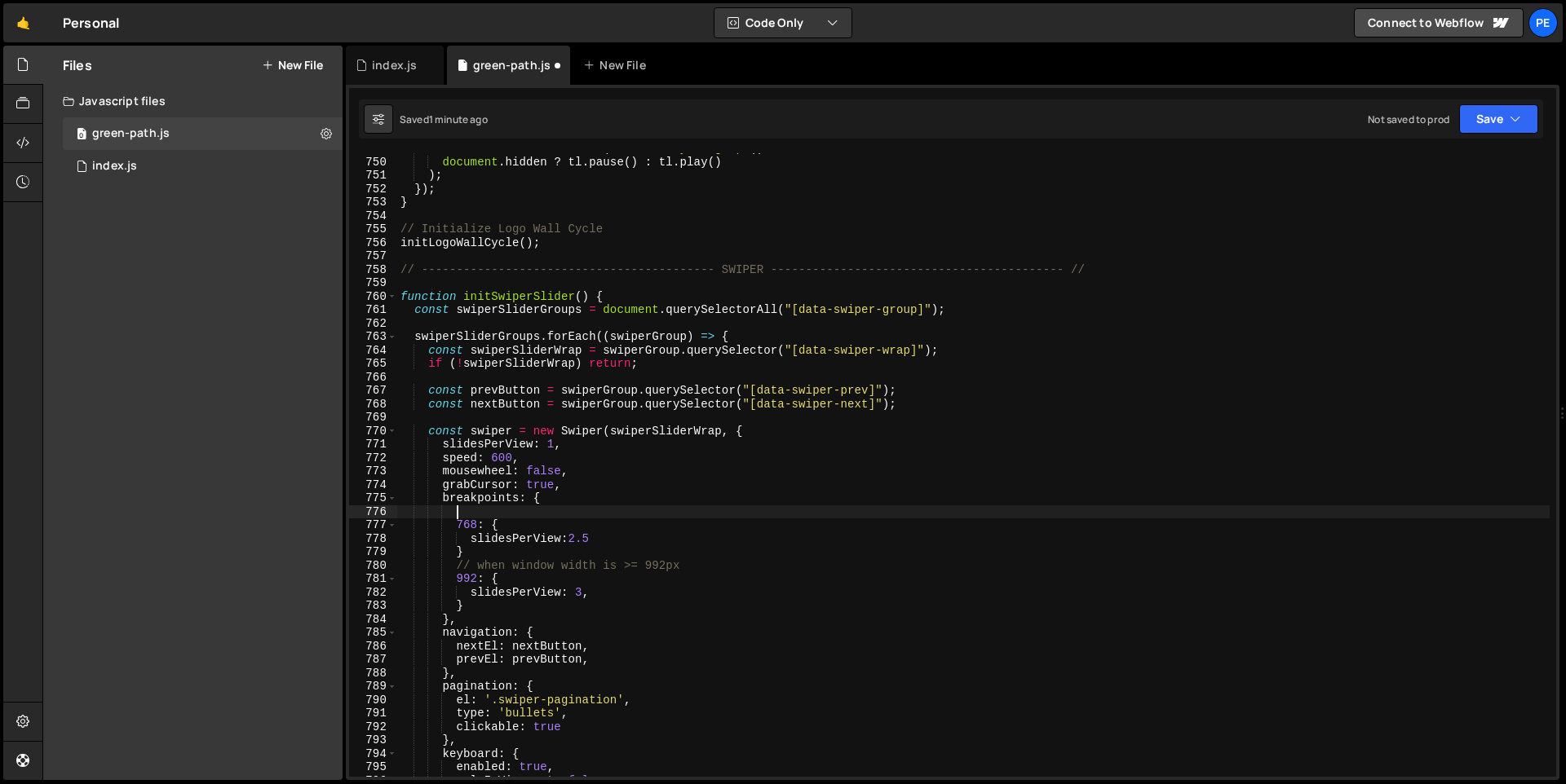
paste textarea "// when window width is >= 992px"
drag, startPoint x: 667, startPoint y: 514, endPoint x: 646, endPoint y: 514, distance: 21.0
click at [646, 514] on div "document . addEventListener ( 'visibilitychange' , ( ) => document . hidden ? t…" at bounding box center [973, 467] width 1152 height 650
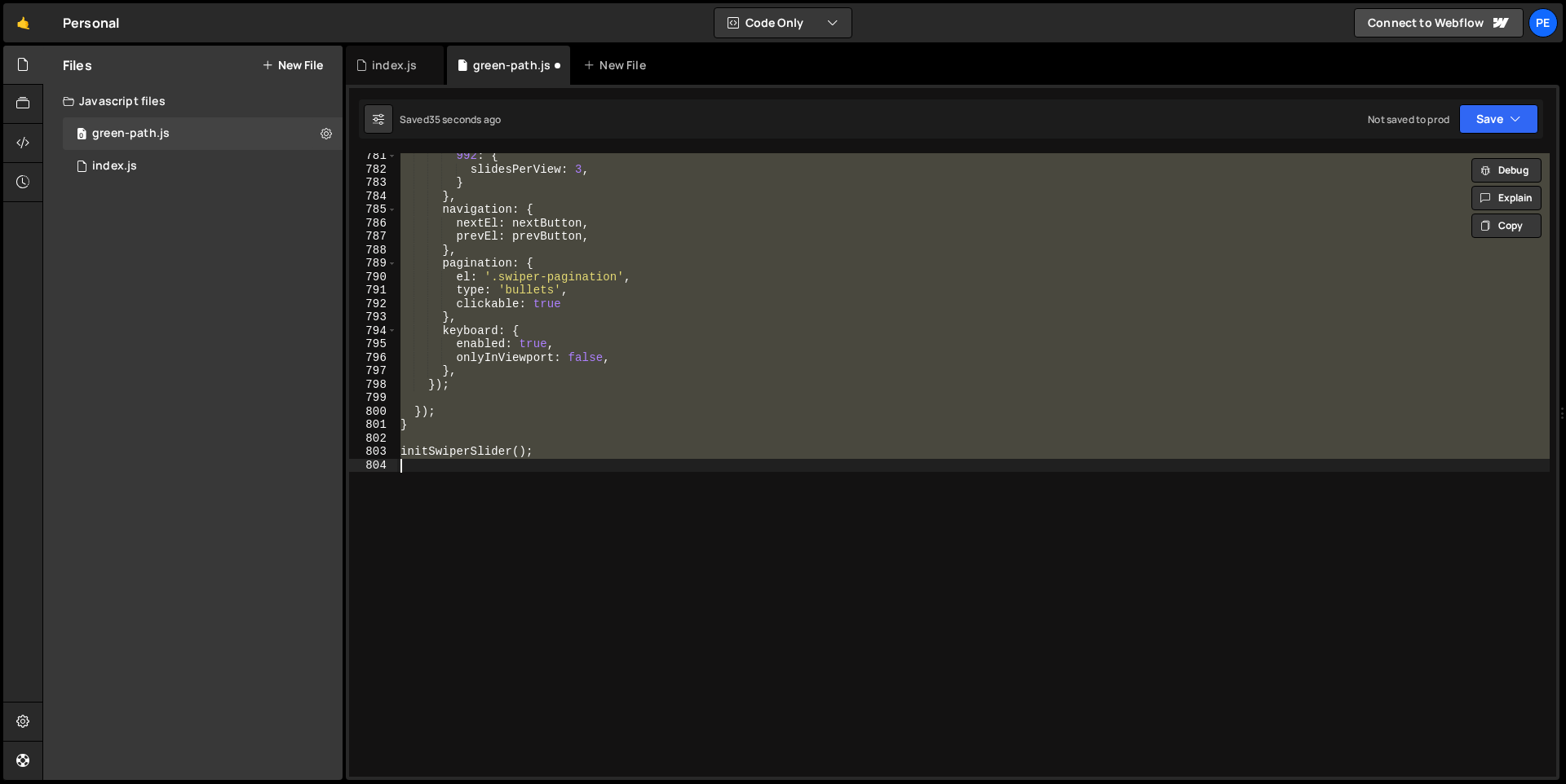
scroll to position [0, 8]
type textarea "// when window width is >= 992px"
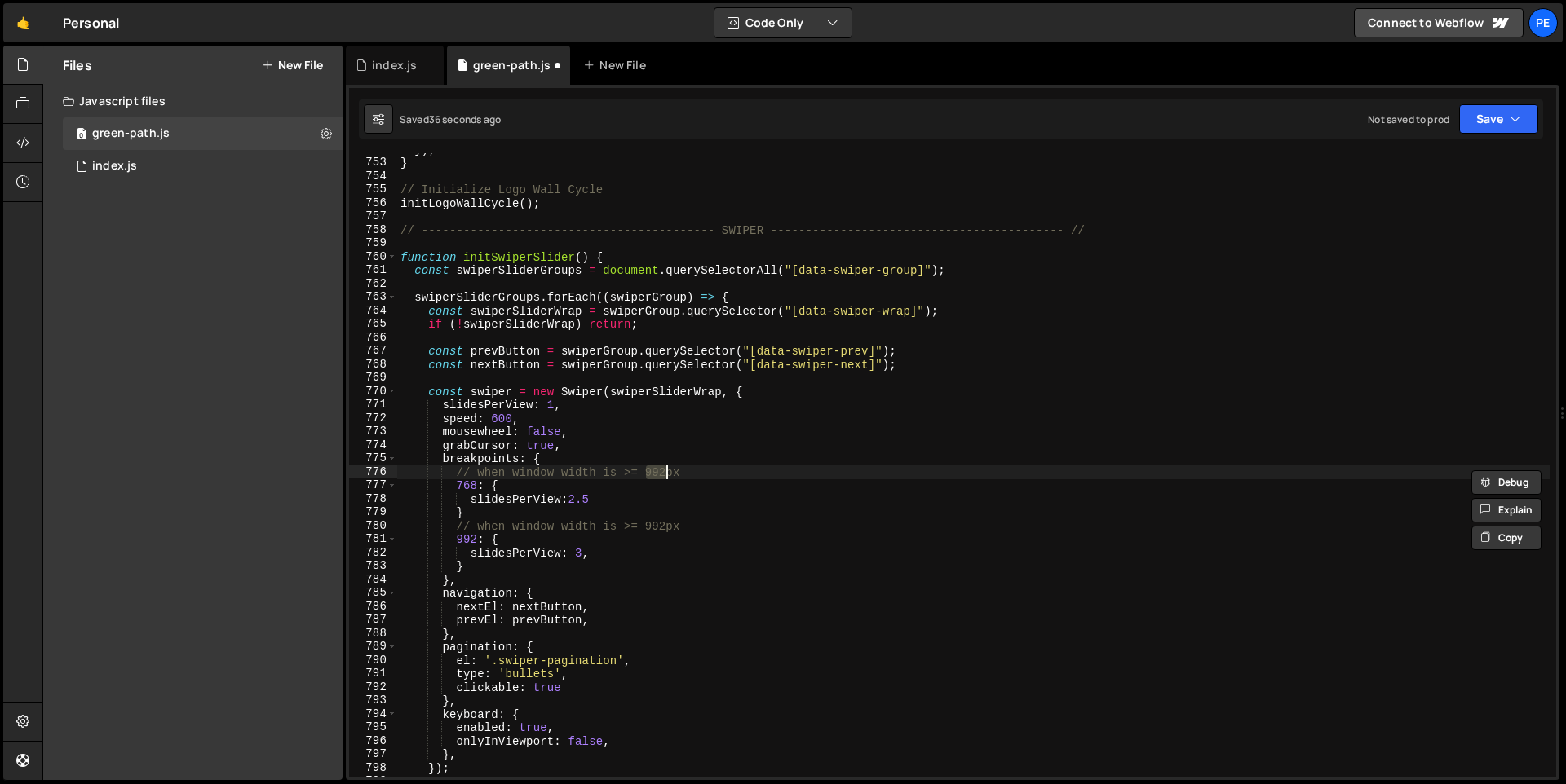
scroll to position [0, 3]
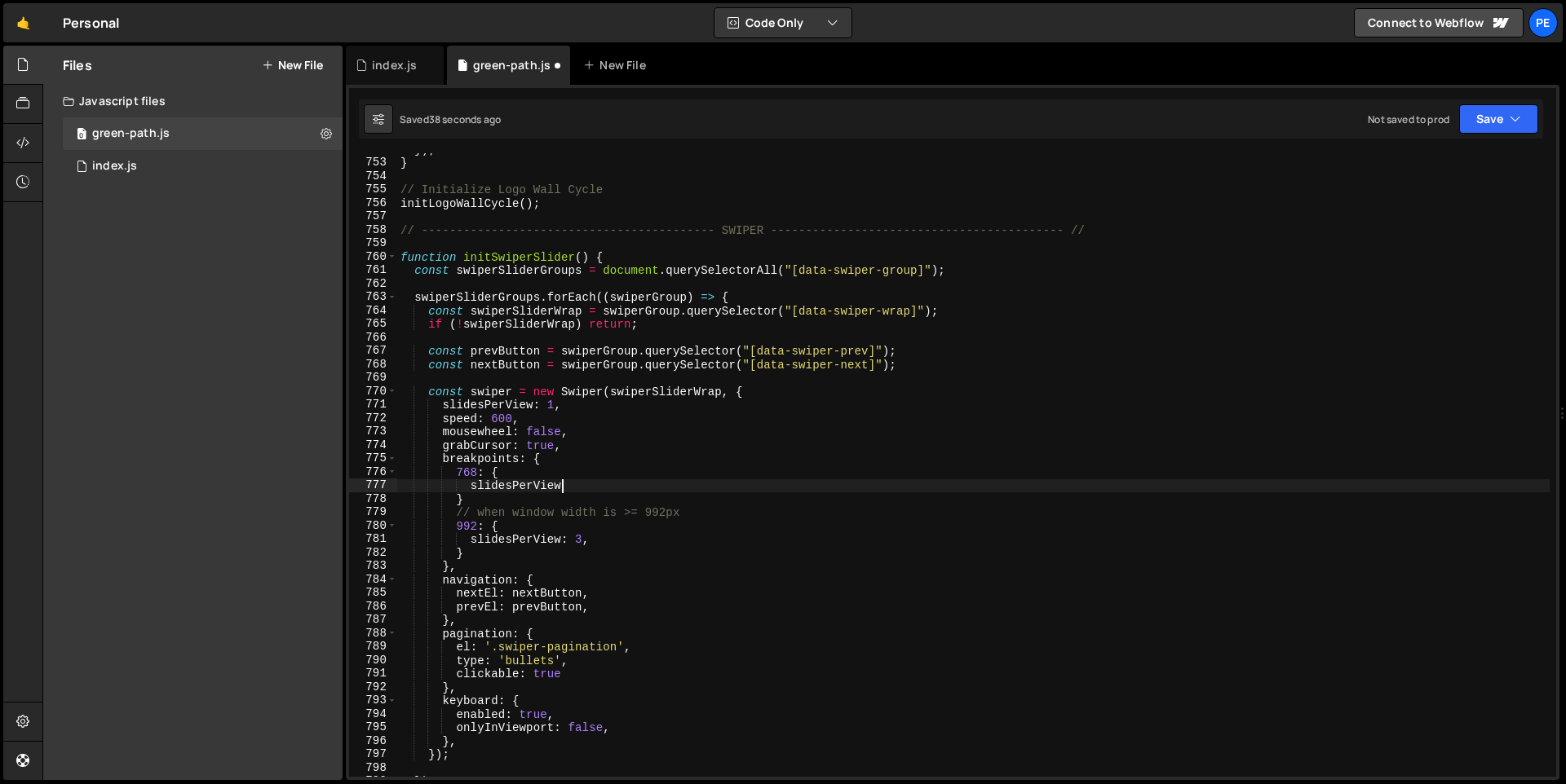
type textarea "slides"
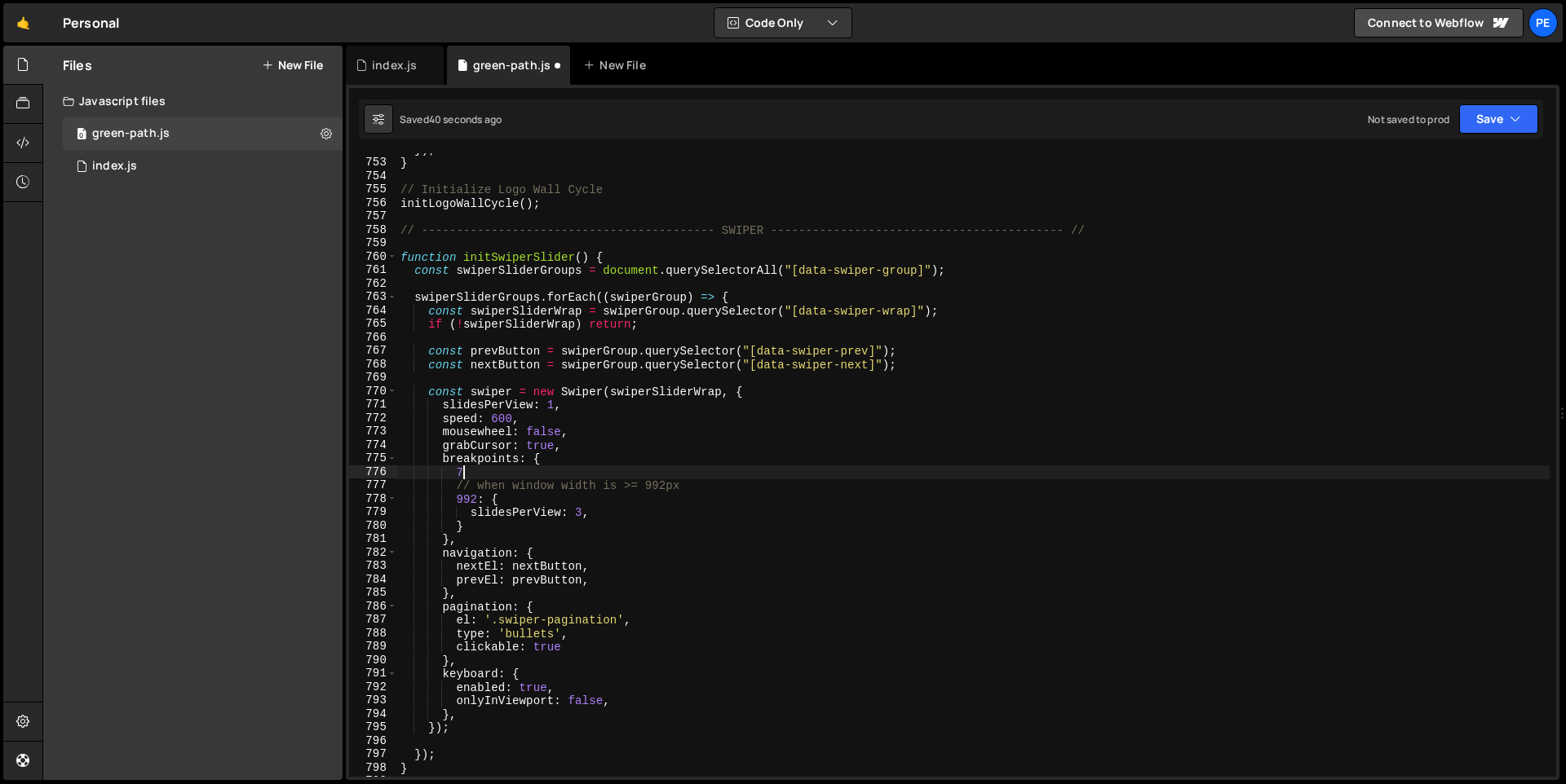
type textarea "breakpoints: {"
